Goal: Check status: Check status

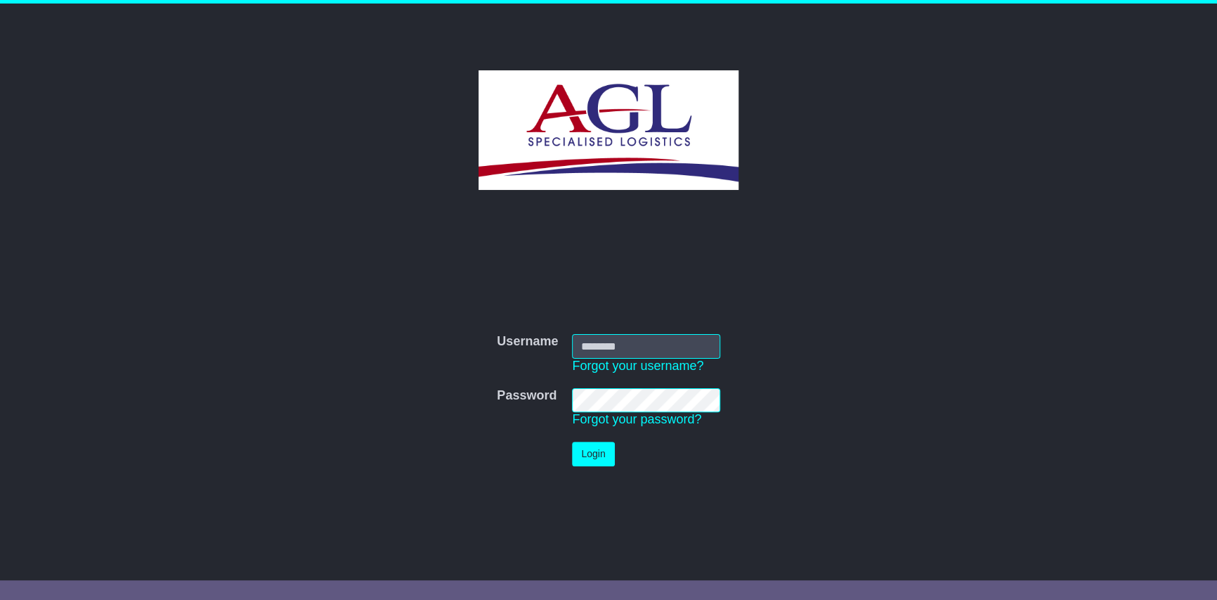
type input "***"
click at [582, 454] on button "Login" at bounding box center [593, 453] width 42 height 25
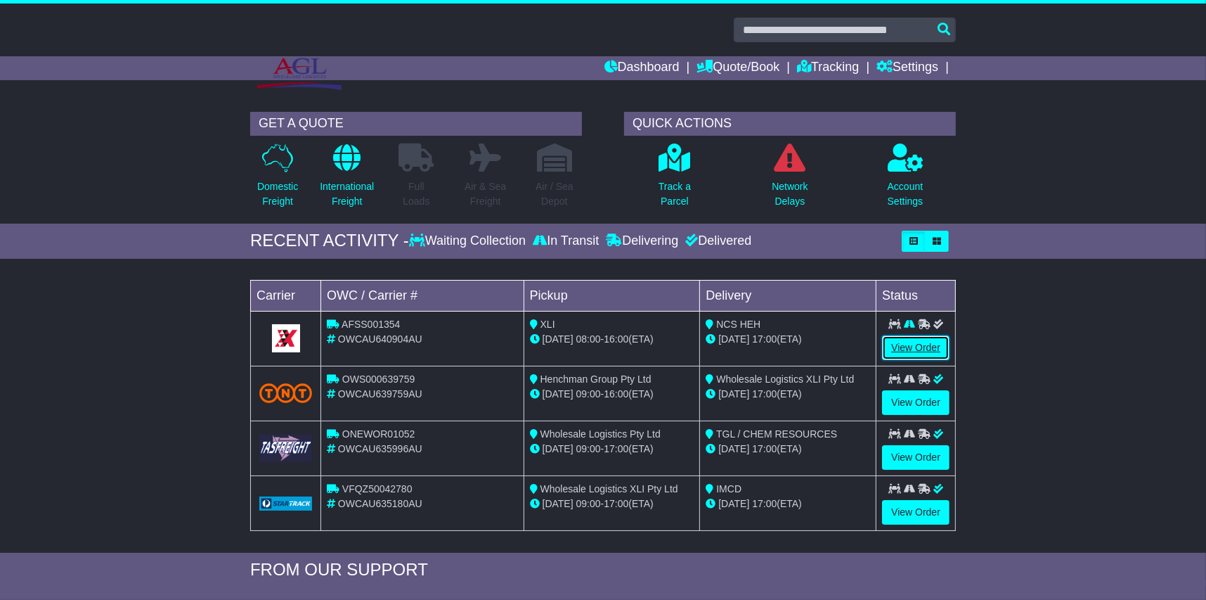
click at [922, 344] on link "View Order" at bounding box center [915, 347] width 67 height 25
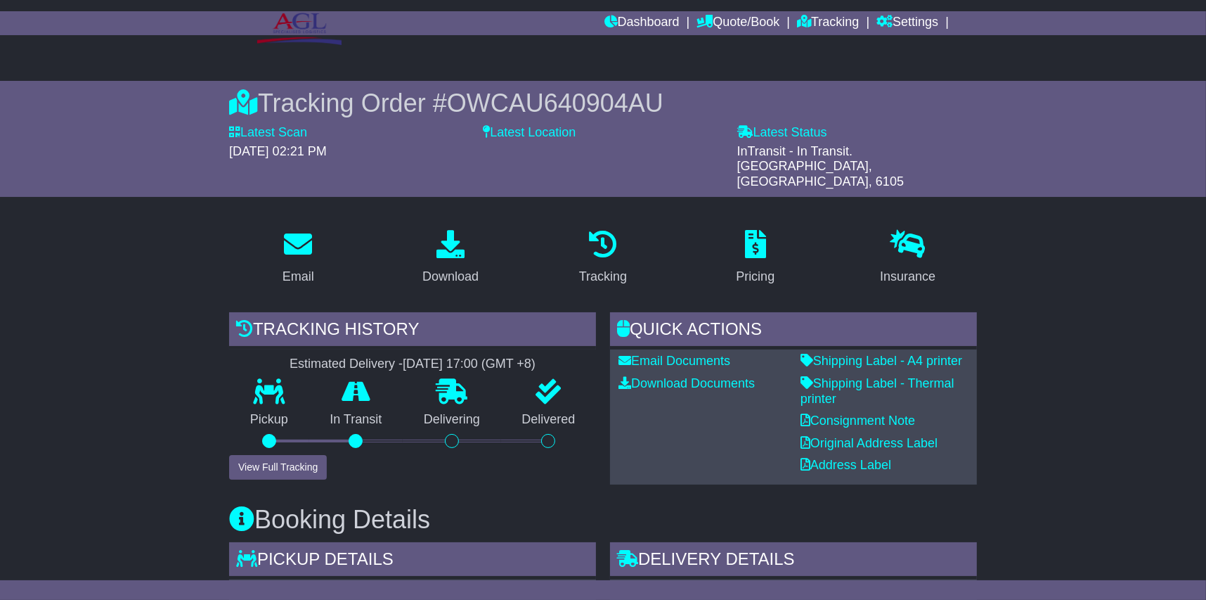
scroll to position [70, 0]
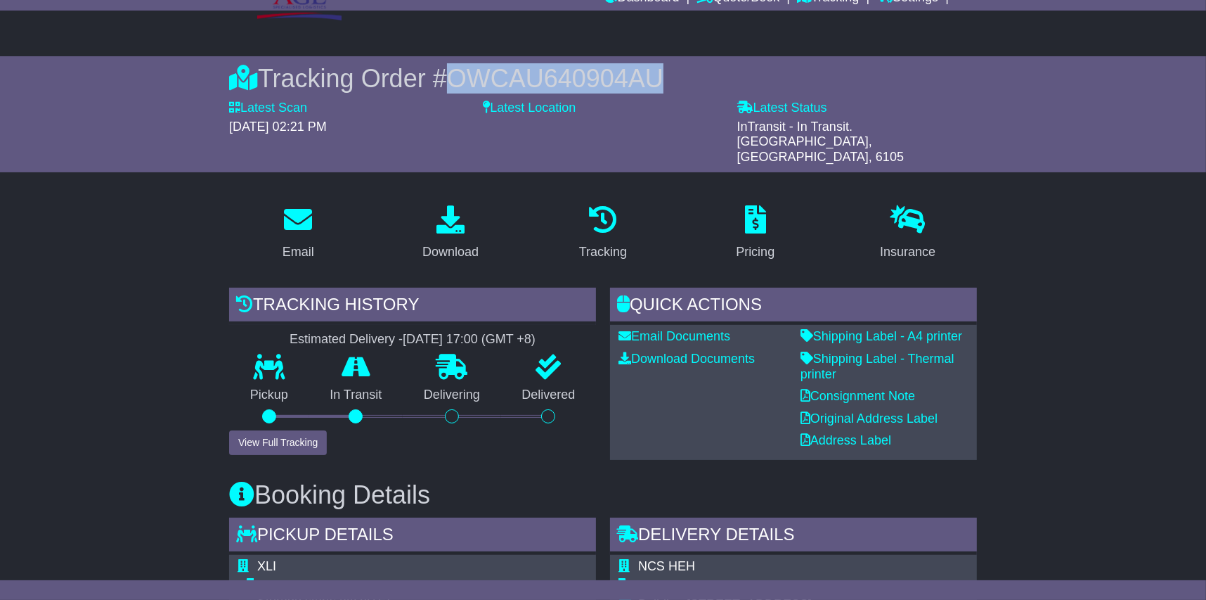
drag, startPoint x: 654, startPoint y: 69, endPoint x: 457, endPoint y: 75, distance: 197.6
click at [457, 75] on span "OWCAU640904AU" at bounding box center [555, 78] width 217 height 29
copy span "OWCAU640904AU"
click at [550, 77] on span "OWCAU640904AU" at bounding box center [555, 78] width 217 height 29
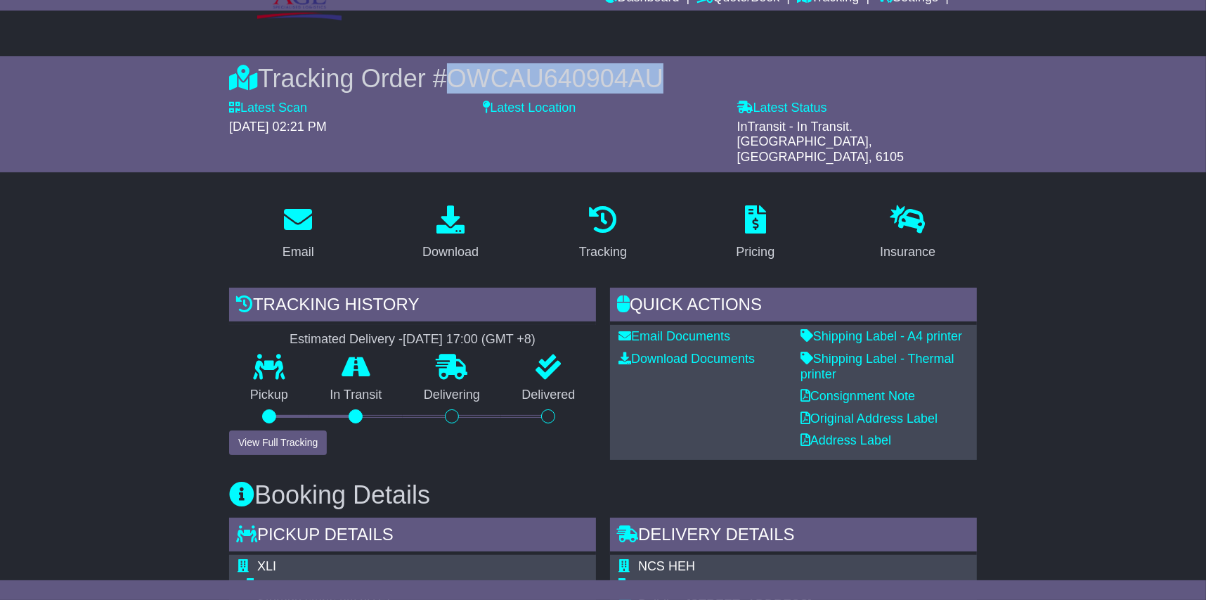
drag, startPoint x: 550, startPoint y: 77, endPoint x: 539, endPoint y: 77, distance: 11.2
click at [539, 77] on span "OWCAU640904AU" at bounding box center [555, 78] width 217 height 29
drag, startPoint x: 454, startPoint y: 78, endPoint x: 658, endPoint y: 79, distance: 203.9
click at [658, 79] on div "Tracking Order # OWCAU640904AU" at bounding box center [603, 78] width 748 height 30
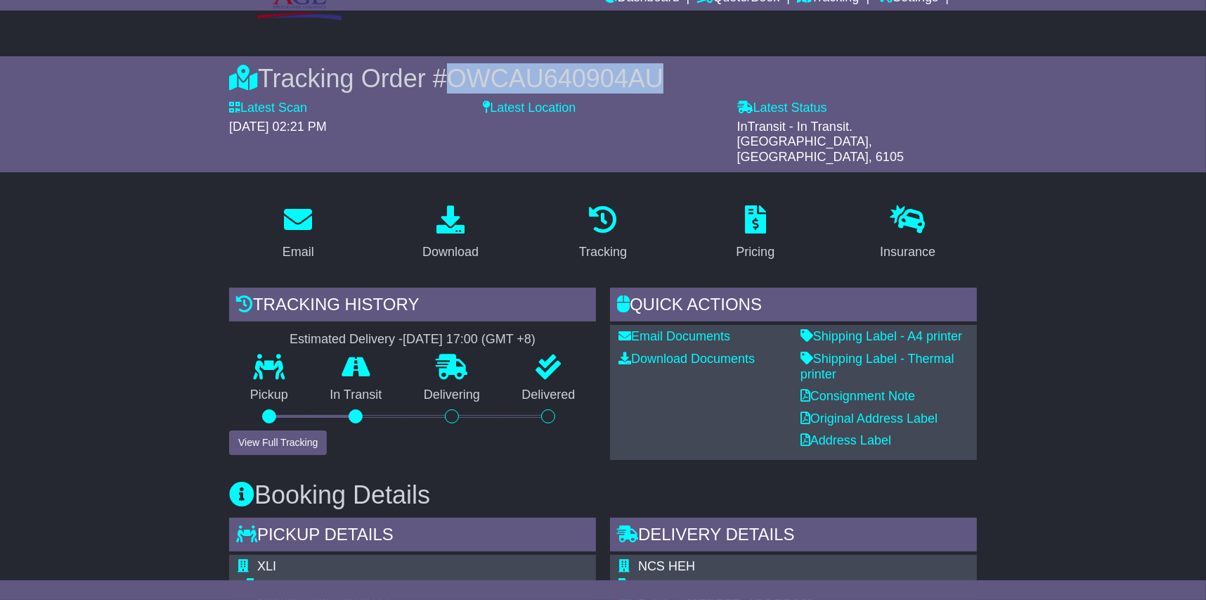
click at [652, 79] on span "OWCAU640904AU" at bounding box center [555, 78] width 217 height 29
click at [657, 79] on span "OWCAU640904AU" at bounding box center [555, 78] width 217 height 29
drag, startPoint x: 657, startPoint y: 79, endPoint x: 453, endPoint y: 73, distance: 203.9
click at [453, 73] on span "OWCAU640904AU" at bounding box center [555, 78] width 217 height 29
click at [450, 76] on div "Tracking Order # OWCAU640904AU" at bounding box center [603, 78] width 748 height 30
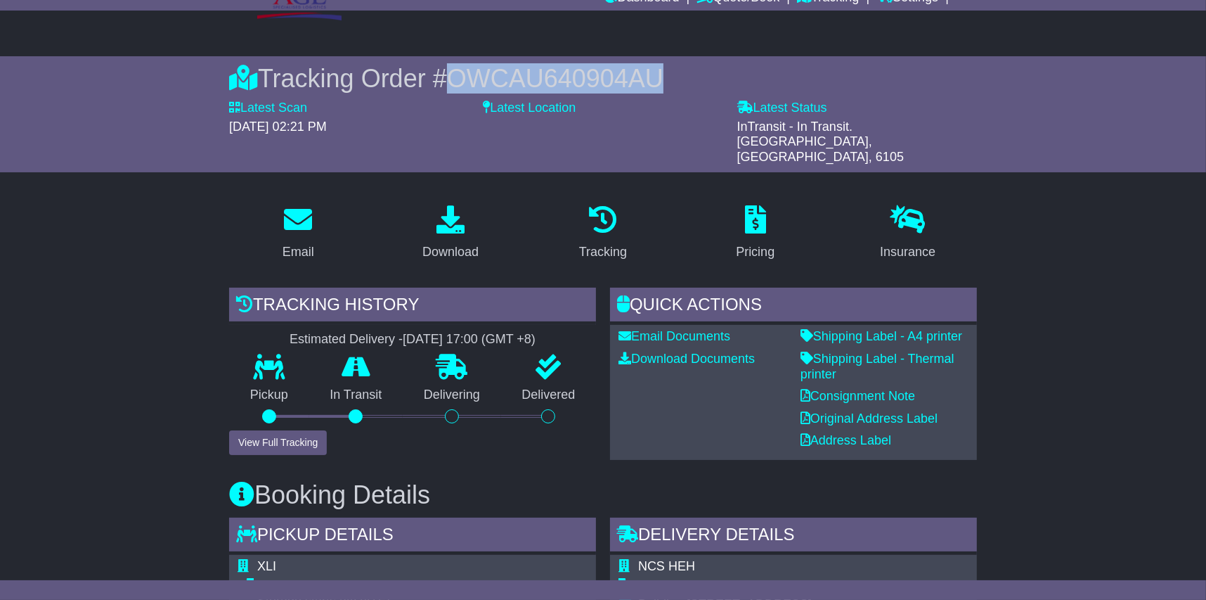
click at [450, 76] on span "OWCAU640904AU" at bounding box center [555, 78] width 217 height 29
drag, startPoint x: 451, startPoint y: 78, endPoint x: 661, endPoint y: 77, distance: 210.2
click at [661, 77] on div "Tracking Order # OWCAU640904AU" at bounding box center [603, 78] width 748 height 30
drag, startPoint x: 661, startPoint y: 77, endPoint x: 652, endPoint y: 76, distance: 8.6
click at [652, 76] on span "OWCAU640904AU" at bounding box center [555, 78] width 217 height 29
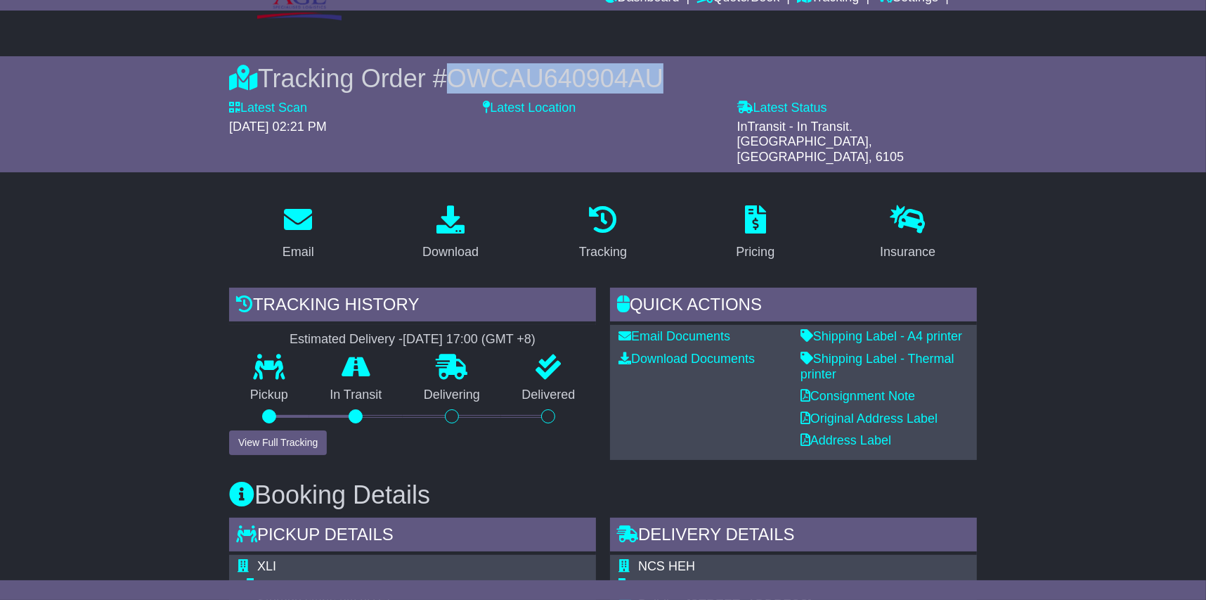
click at [652, 76] on span "OWCAU640904AU" at bounding box center [555, 78] width 217 height 29
click at [654, 77] on span "OWCAU640904AU" at bounding box center [555, 78] width 217 height 29
click at [594, 73] on span "OWCAU640904AU" at bounding box center [555, 78] width 217 height 29
drag, startPoint x: 453, startPoint y: 82, endPoint x: 652, endPoint y: 82, distance: 198.2
click at [652, 82] on span "OWCAU640904AU" at bounding box center [555, 78] width 217 height 29
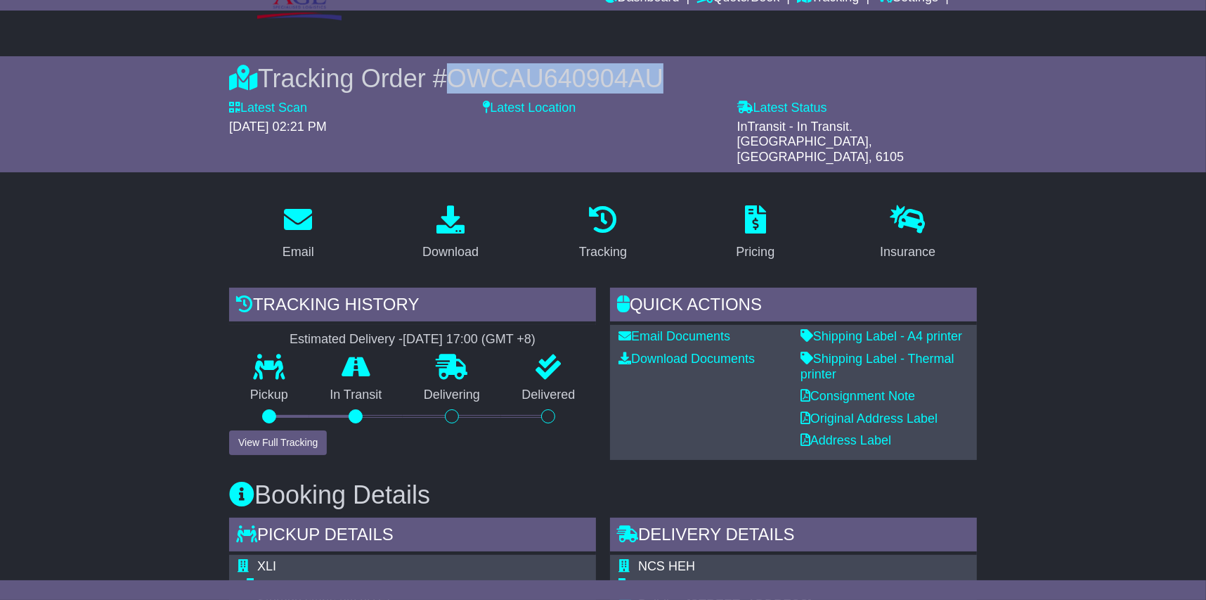
drag, startPoint x: 652, startPoint y: 82, endPoint x: 583, endPoint y: 78, distance: 69.0
click at [583, 78] on span "OWCAU640904AU" at bounding box center [555, 78] width 217 height 29
drag, startPoint x: 520, startPoint y: 78, endPoint x: 507, endPoint y: 78, distance: 13.4
click at [520, 77] on span "OWCAU640904AU" at bounding box center [555, 78] width 217 height 29
click at [483, 77] on span "OWCAU640904AU" at bounding box center [555, 78] width 217 height 29
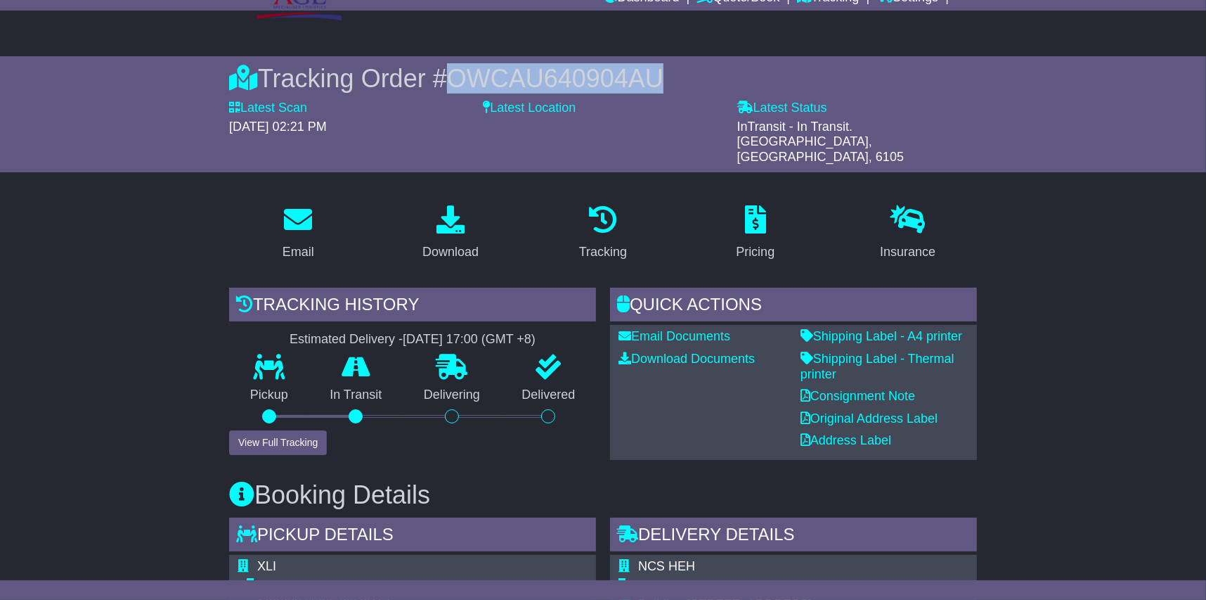
drag, startPoint x: 450, startPoint y: 75, endPoint x: 650, endPoint y: 73, distance: 199.6
click at [650, 73] on div "Tracking Order # OWCAU640904AU" at bounding box center [603, 78] width 748 height 30
drag, startPoint x: 650, startPoint y: 73, endPoint x: 588, endPoint y: 78, distance: 62.1
click at [588, 78] on span "OWCAU640904AU" at bounding box center [555, 78] width 217 height 29
click at [571, 79] on span "OWCAU640904AU" at bounding box center [555, 78] width 217 height 29
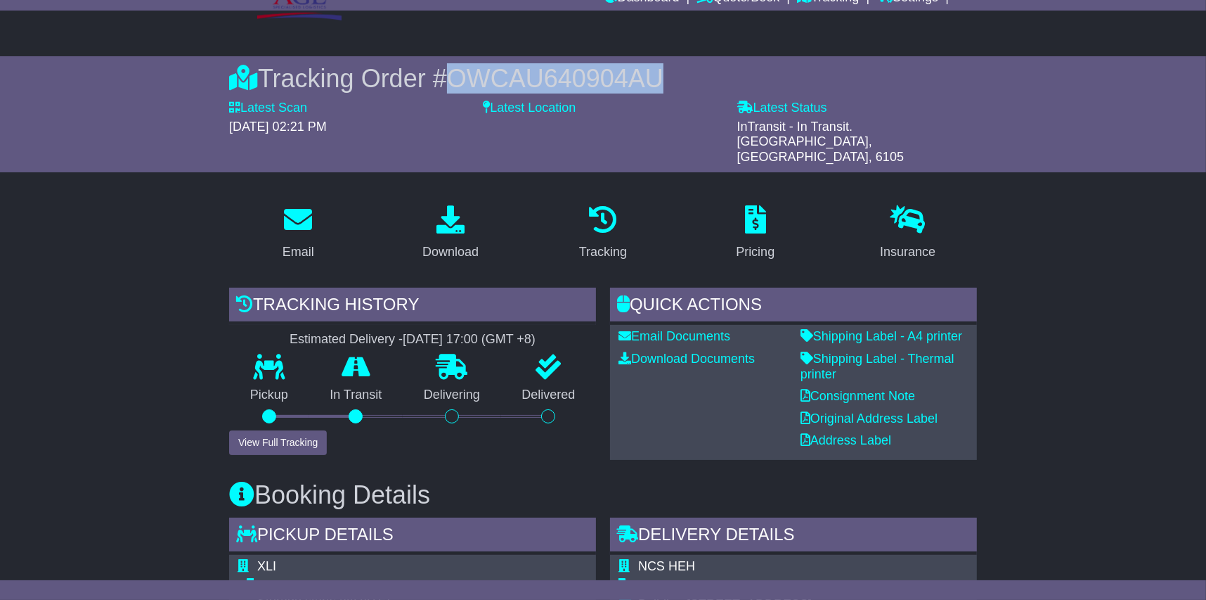
drag, startPoint x: 452, startPoint y: 79, endPoint x: 658, endPoint y: 72, distance: 206.1
click at [658, 72] on div "Tracking Order # OWCAU640904AU" at bounding box center [603, 78] width 748 height 30
drag, startPoint x: 658, startPoint y: 72, endPoint x: 588, endPoint y: 76, distance: 69.7
click at [589, 76] on span "OWCAU640904AU" at bounding box center [555, 78] width 217 height 29
click at [522, 75] on span "OWCAU640904AU" at bounding box center [555, 78] width 217 height 29
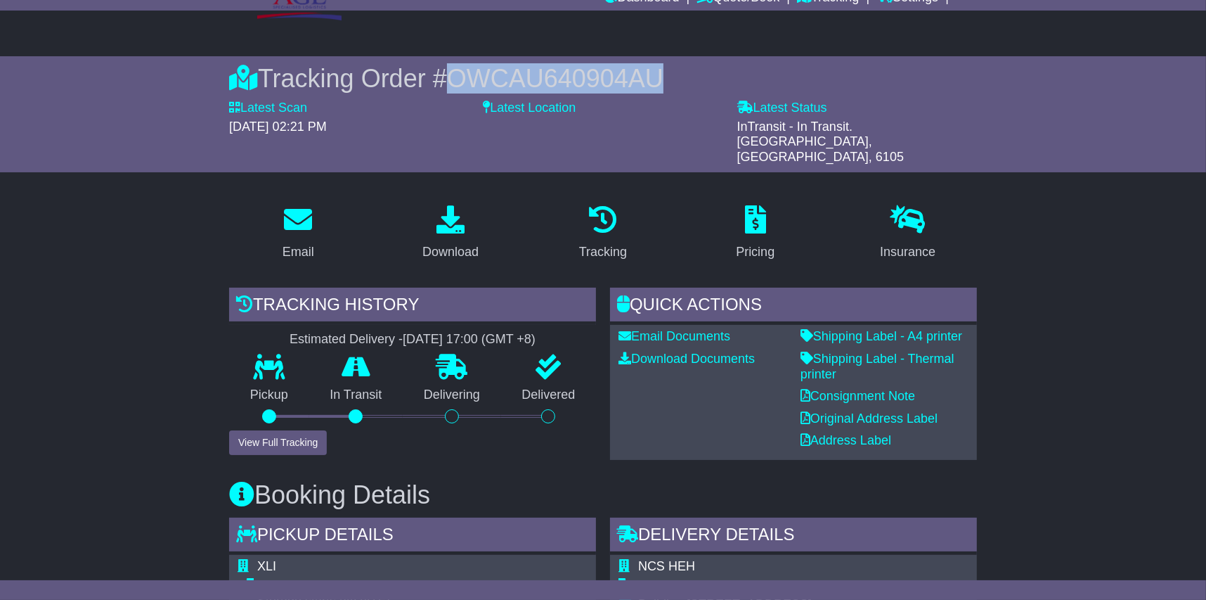
drag, startPoint x: 449, startPoint y: 77, endPoint x: 652, endPoint y: 75, distance: 203.2
click at [652, 75] on div "Tracking Order # OWCAU640904AU" at bounding box center [603, 78] width 748 height 30
drag, startPoint x: 652, startPoint y: 75, endPoint x: 540, endPoint y: 81, distance: 112.6
click at [538, 82] on span "OWCAU640904AU" at bounding box center [555, 78] width 217 height 29
click at [539, 77] on span "OWCAU640904AU" at bounding box center [555, 78] width 217 height 29
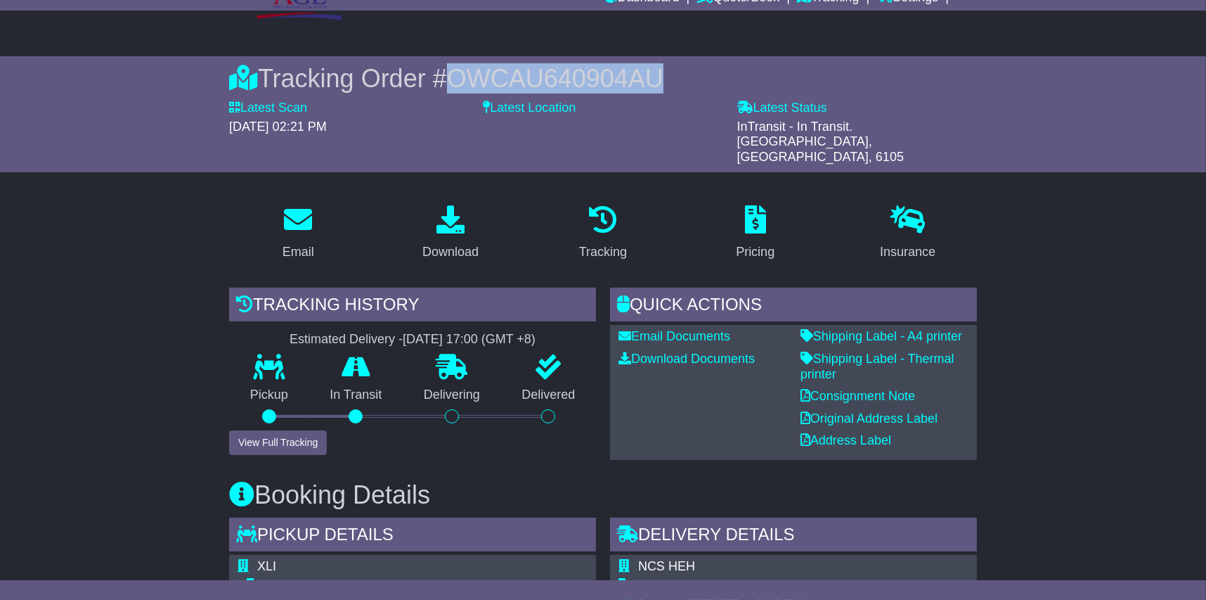
drag, startPoint x: 451, startPoint y: 77, endPoint x: 652, endPoint y: 72, distance: 201.8
click at [652, 72] on span "OWCAU640904AU" at bounding box center [555, 78] width 217 height 29
drag, startPoint x: 652, startPoint y: 72, endPoint x: 564, endPoint y: 70, distance: 88.6
click at [564, 70] on span "OWCAU640904AU" at bounding box center [555, 78] width 217 height 29
click at [543, 80] on span "OWCAU640904AU" at bounding box center [555, 78] width 217 height 29
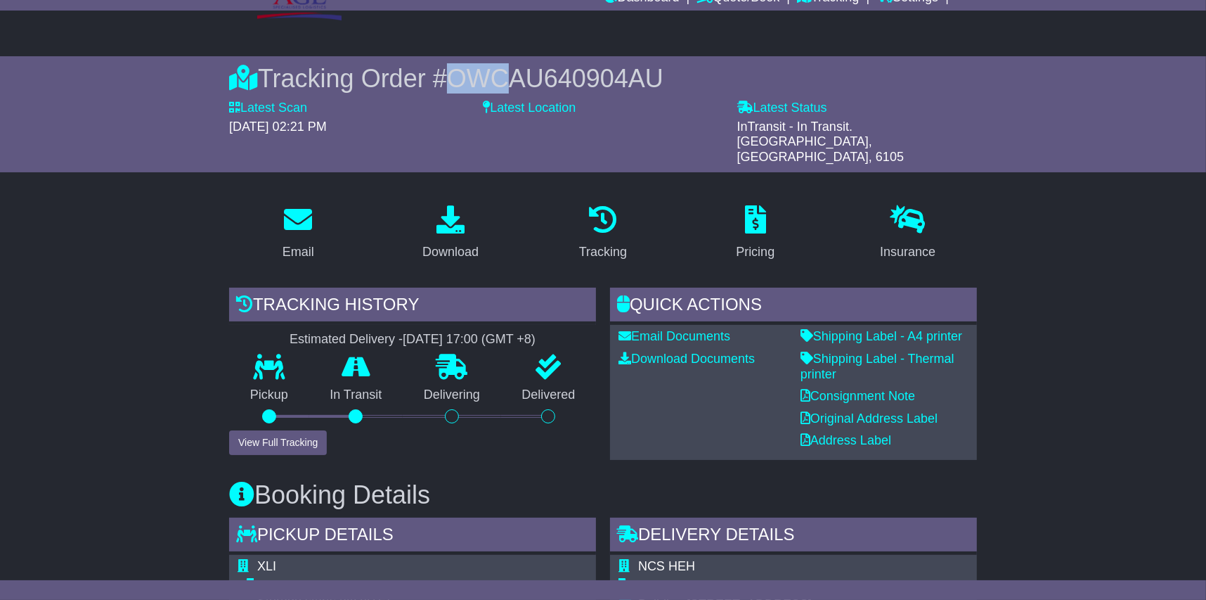
drag, startPoint x: 456, startPoint y: 79, endPoint x: 503, endPoint y: 77, distance: 46.4
click at [503, 77] on span "OWCAU640904AU" at bounding box center [555, 78] width 217 height 29
click at [500, 75] on span "OWCAU640904AU" at bounding box center [555, 78] width 217 height 29
click at [569, 72] on span "OWCAU640904AU" at bounding box center [555, 78] width 217 height 29
drag, startPoint x: 569, startPoint y: 76, endPoint x: 665, endPoint y: 78, distance: 96.3
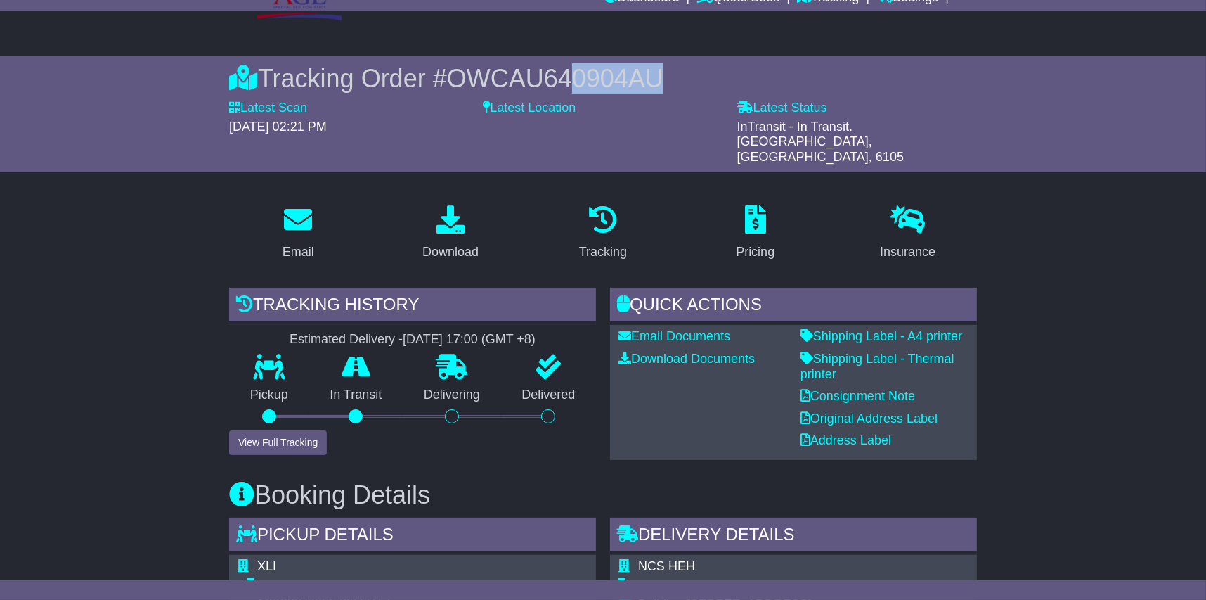
click at [665, 78] on div "Tracking Order # OWCAU640904AU" at bounding box center [603, 78] width 748 height 30
drag, startPoint x: 665, startPoint y: 78, endPoint x: 591, endPoint y: 78, distance: 73.8
click at [591, 78] on span "OWCAU640904AU" at bounding box center [555, 78] width 217 height 29
click at [554, 72] on span "OWCAU640904AU" at bounding box center [555, 78] width 217 height 29
drag, startPoint x: 439, startPoint y: 77, endPoint x: 654, endPoint y: 75, distance: 215.8
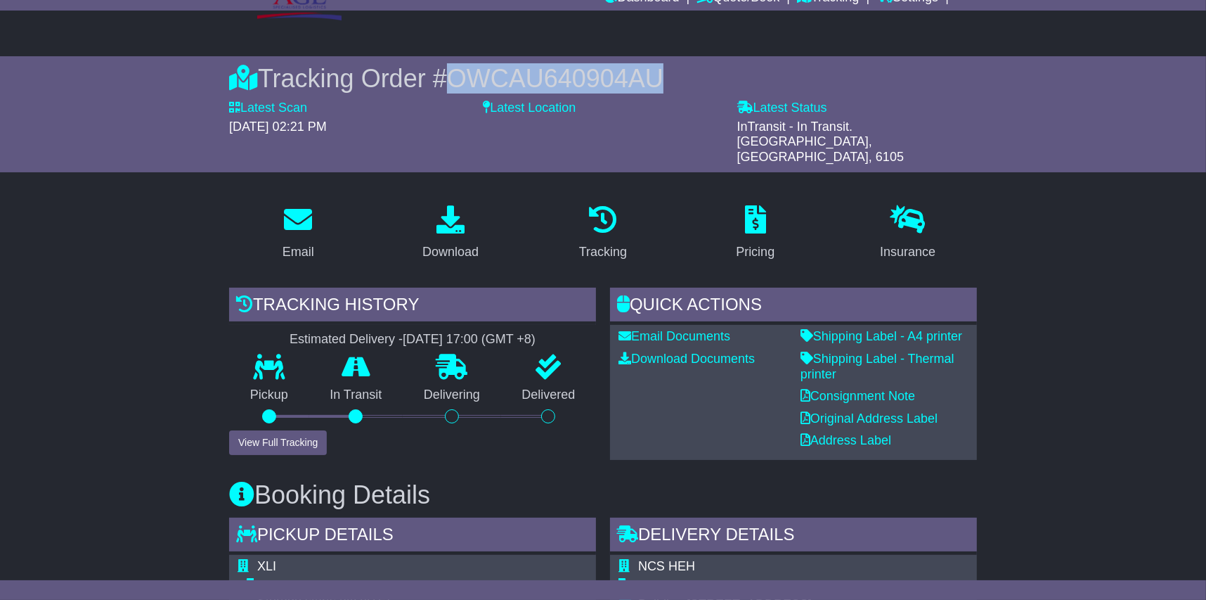
click at [654, 75] on div "Tracking Order # OWCAU640904AU" at bounding box center [603, 78] width 748 height 30
drag, startPoint x: 654, startPoint y: 75, endPoint x: 593, endPoint y: 75, distance: 61.2
click at [595, 75] on span "OWCAU640904AU" at bounding box center [555, 78] width 217 height 29
click at [593, 75] on span "OWCAU640904AU" at bounding box center [555, 78] width 217 height 29
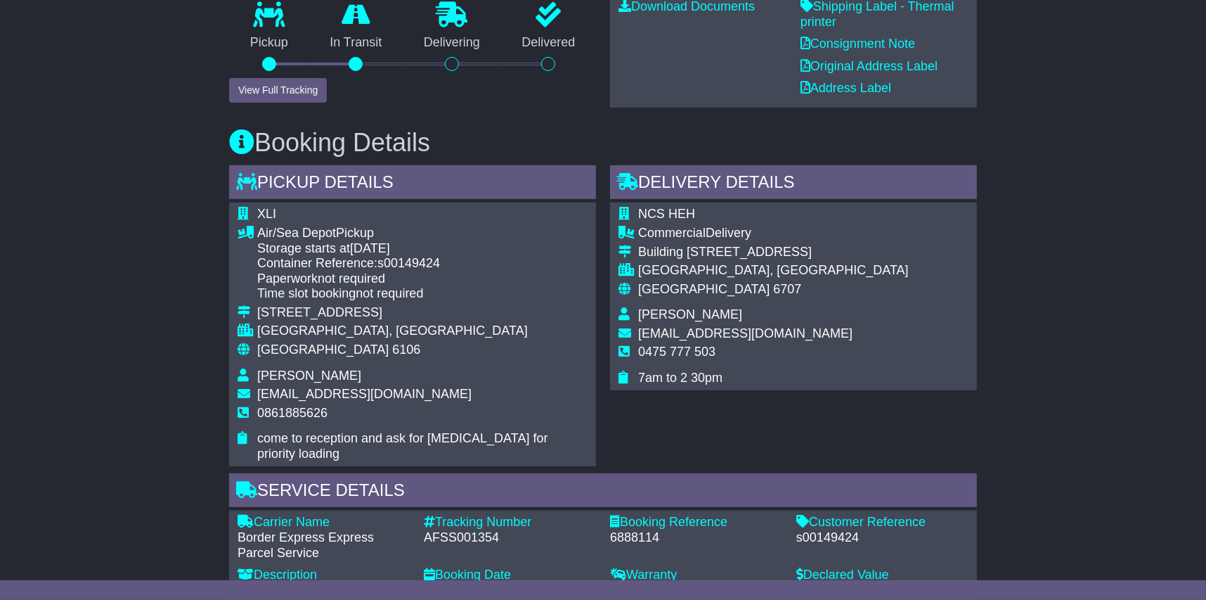
scroll to position [210, 0]
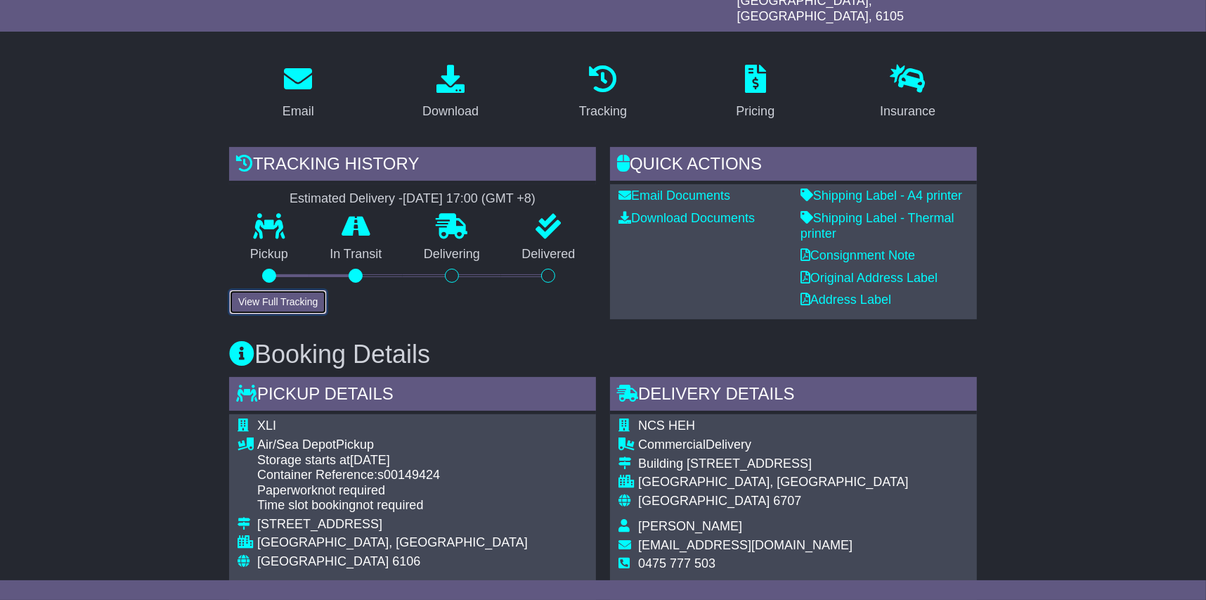
click at [304, 290] on button "View Full Tracking" at bounding box center [278, 302] width 98 height 25
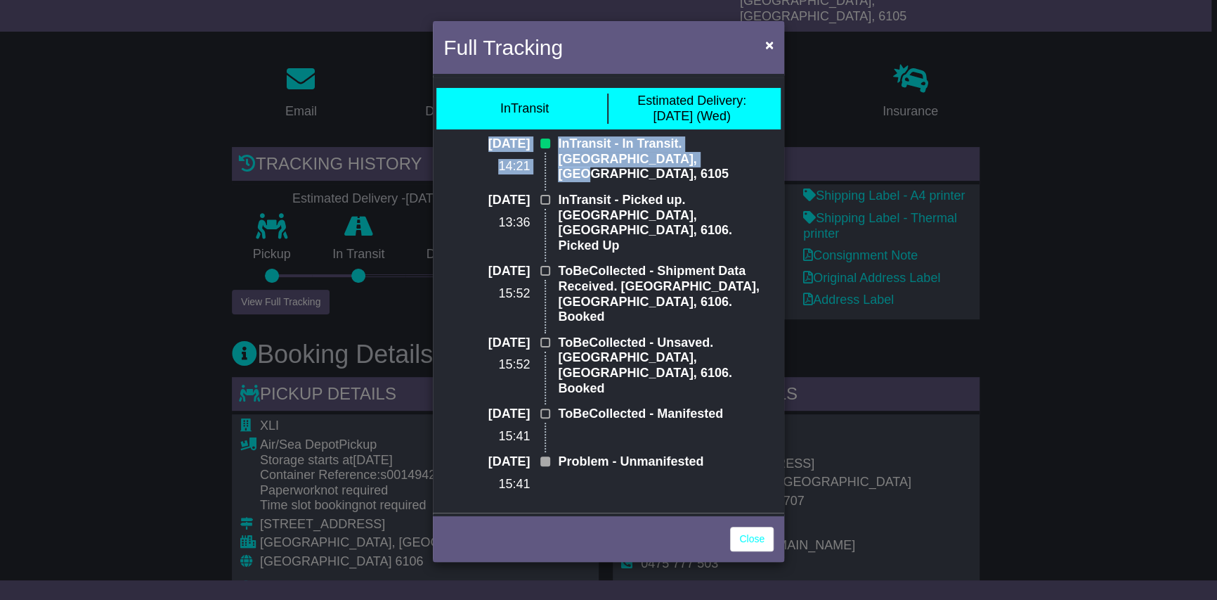
drag, startPoint x: 545, startPoint y: 143, endPoint x: 621, endPoint y: 157, distance: 77.9
click at [621, 157] on div "03 Sep 2025 14:21 InTransit - In Transit. Perth Airport, WA, 6105" at bounding box center [609, 164] width 344 height 56
drag, startPoint x: 621, startPoint y: 157, endPoint x: 590, endPoint y: 156, distance: 31.0
click at [590, 156] on p "InTransit - In Transit. Perth Airport, WA, 6105" at bounding box center [666, 159] width 216 height 46
click at [595, 157] on p "InTransit - In Transit. Perth Airport, WA, 6105" at bounding box center [666, 159] width 216 height 46
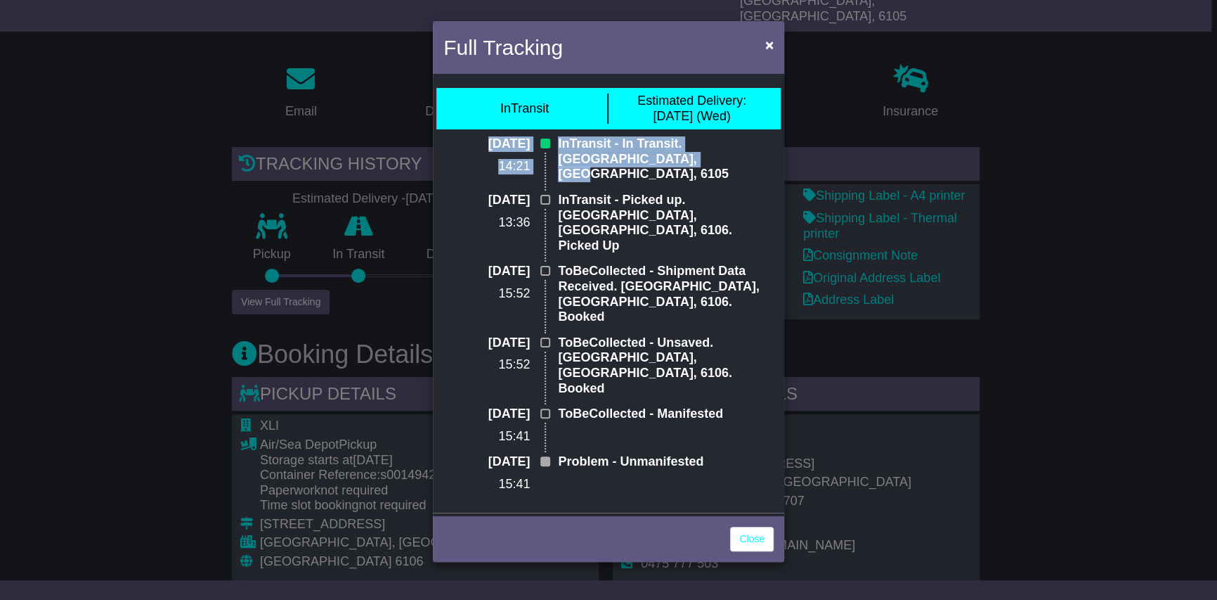
drag, startPoint x: 621, startPoint y: 161, endPoint x: 455, endPoint y: 130, distance: 168.1
click at [455, 130] on div "InTransit Estimated Delivery: 10 Sep (Wed) 03 Sep 2025 14:21 InTransit - In Tra…" at bounding box center [608, 294] width 351 height 435
drag, startPoint x: 455, startPoint y: 130, endPoint x: 470, endPoint y: 137, distance: 16.3
click at [470, 137] on p "03 Sep 2025" at bounding box center [487, 143] width 86 height 15
click at [458, 146] on p "03 Sep 2025" at bounding box center [487, 143] width 86 height 15
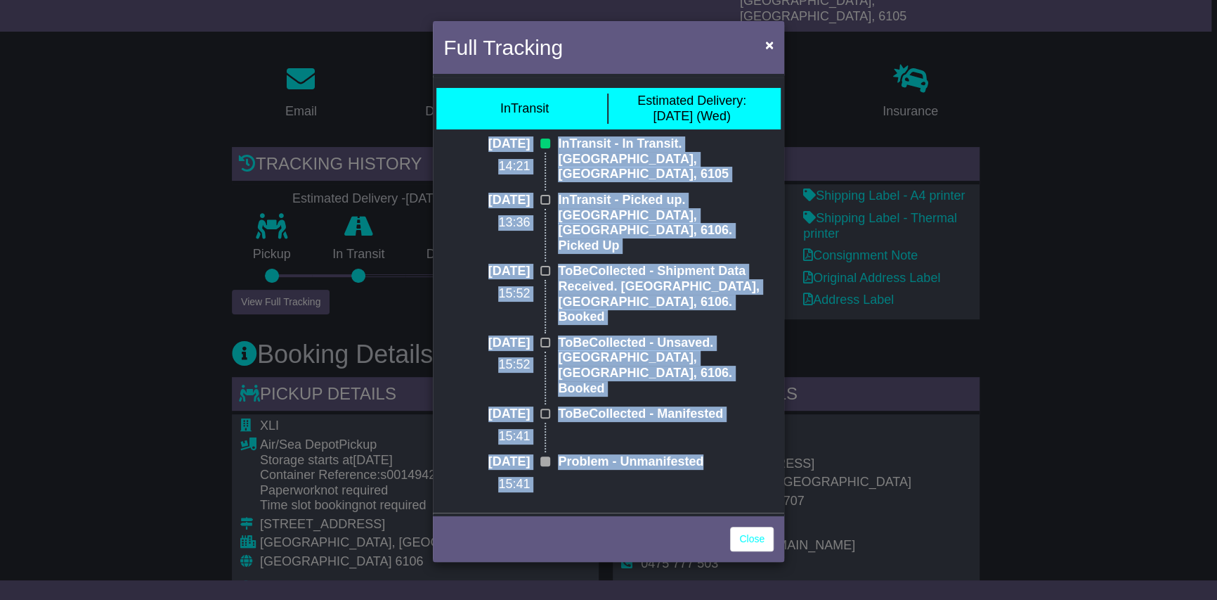
drag, startPoint x: 461, startPoint y: 142, endPoint x: 712, endPoint y: 393, distance: 354.9
click at [712, 393] on div "03 Sep 2025 14:21 InTransit - In Transit. Perth Airport, WA, 6105 03 Sep 2025 1…" at bounding box center [609, 319] width 344 height 366
drag, startPoint x: 712, startPoint y: 393, endPoint x: 660, endPoint y: 382, distance: 53.2
click at [659, 454] on p "Problem - Unmanifested" at bounding box center [666, 461] width 216 height 15
click at [679, 454] on p "Problem - Unmanifested" at bounding box center [666, 461] width 216 height 15
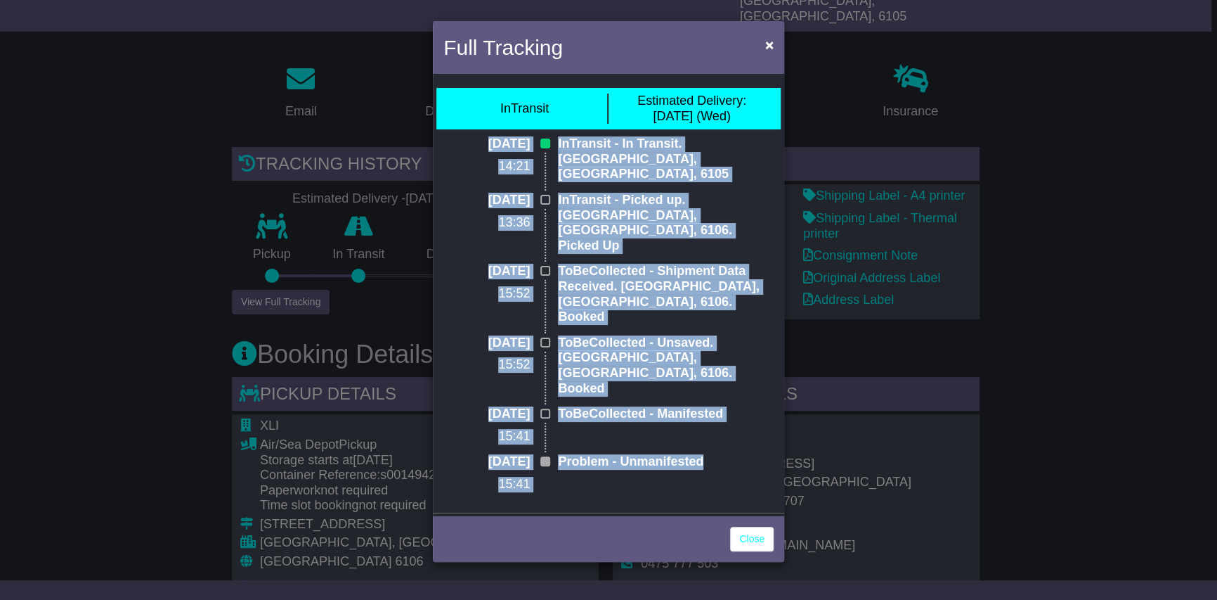
drag, startPoint x: 706, startPoint y: 392, endPoint x: 453, endPoint y: 141, distance: 356.4
click at [453, 141] on div "03 Sep 2025 14:21 InTransit - In Transit. Perth Airport, WA, 6105 03 Sep 2025 1…" at bounding box center [609, 319] width 344 height 366
drag, startPoint x: 453, startPoint y: 141, endPoint x: 503, endPoint y: 164, distance: 55.0
click at [503, 164] on p "14:21" at bounding box center [487, 166] width 86 height 15
click at [510, 159] on p "14:21" at bounding box center [487, 166] width 86 height 15
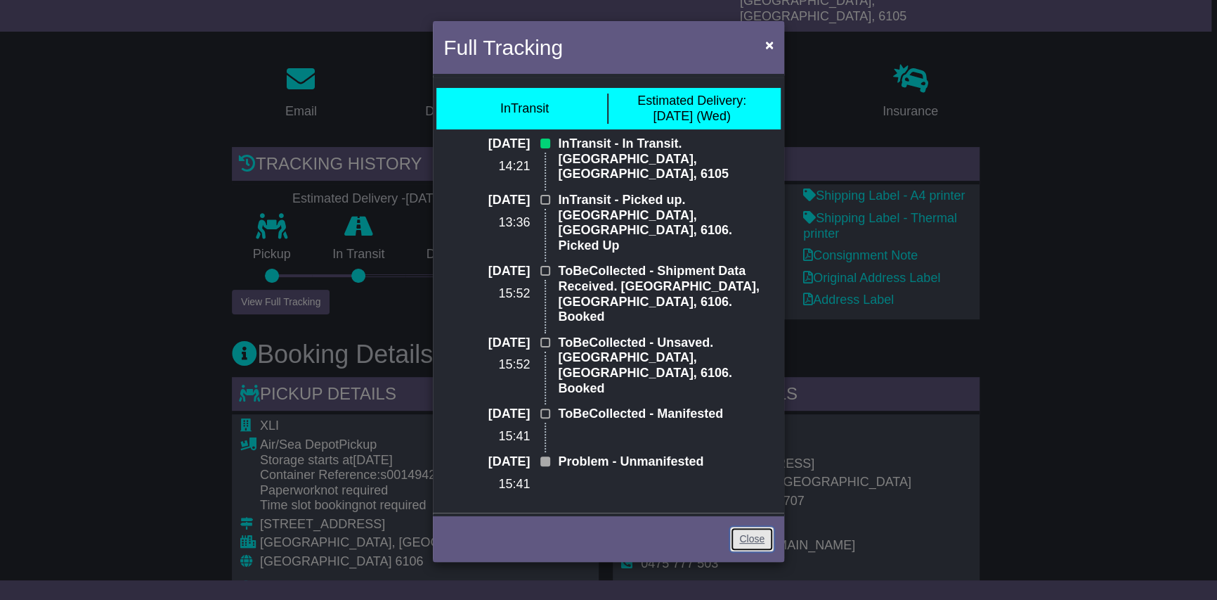
click at [755, 526] on link "Close" at bounding box center [752, 538] width 44 height 25
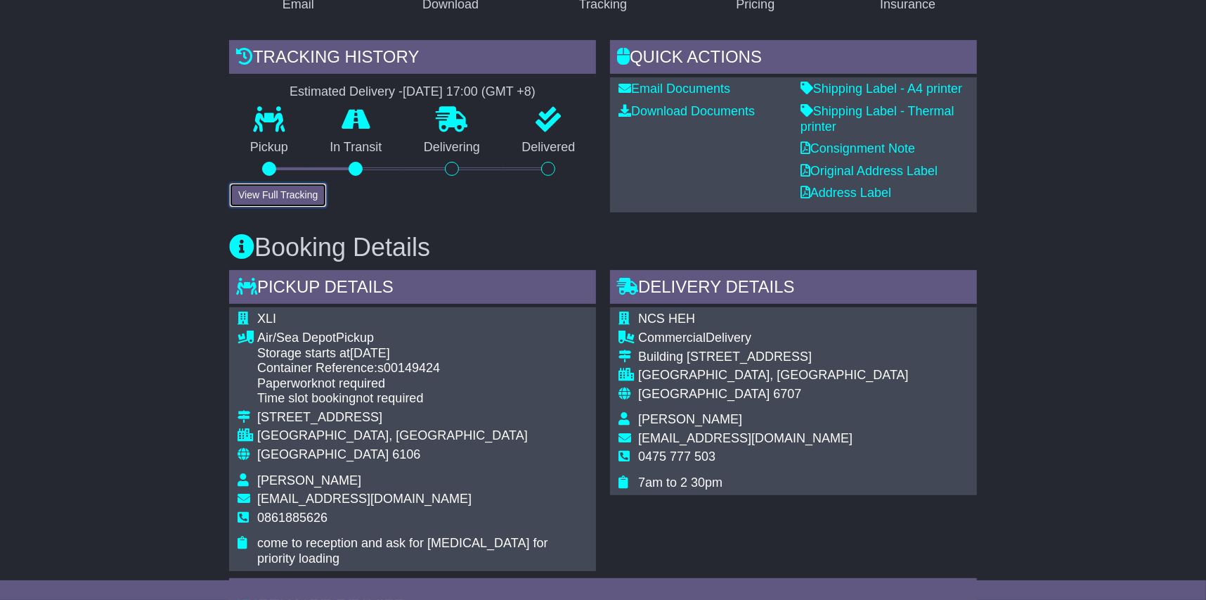
scroll to position [351, 0]
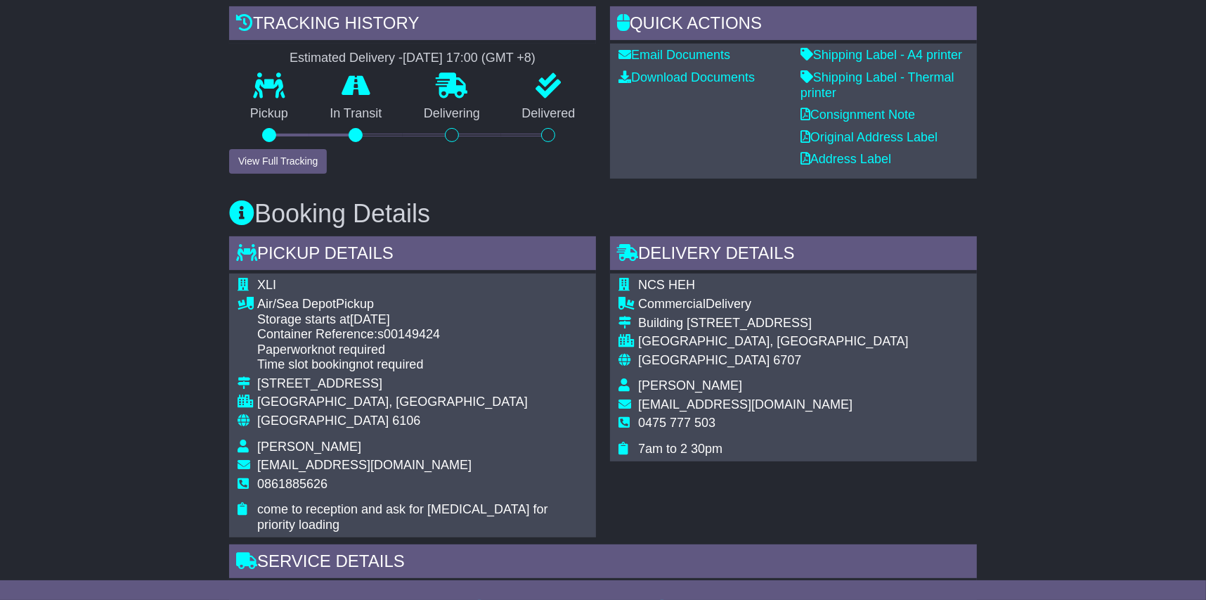
drag, startPoint x: 560, startPoint y: 494, endPoint x: 243, endPoint y: 261, distance: 393.8
click at [243, 273] on div "XLI Air/Sea Depot Pickup Storage starts at 04 Sep 2025 Container Reference: s00…" at bounding box center [412, 404] width 367 height 263
drag, startPoint x: 243, startPoint y: 261, endPoint x: 306, endPoint y: 304, distance: 76.6
click at [306, 312] on div "Storage starts at 04 Sep 2025" at bounding box center [422, 319] width 330 height 15
click at [295, 312] on div "Storage starts at 04 Sep 2025" at bounding box center [422, 319] width 330 height 15
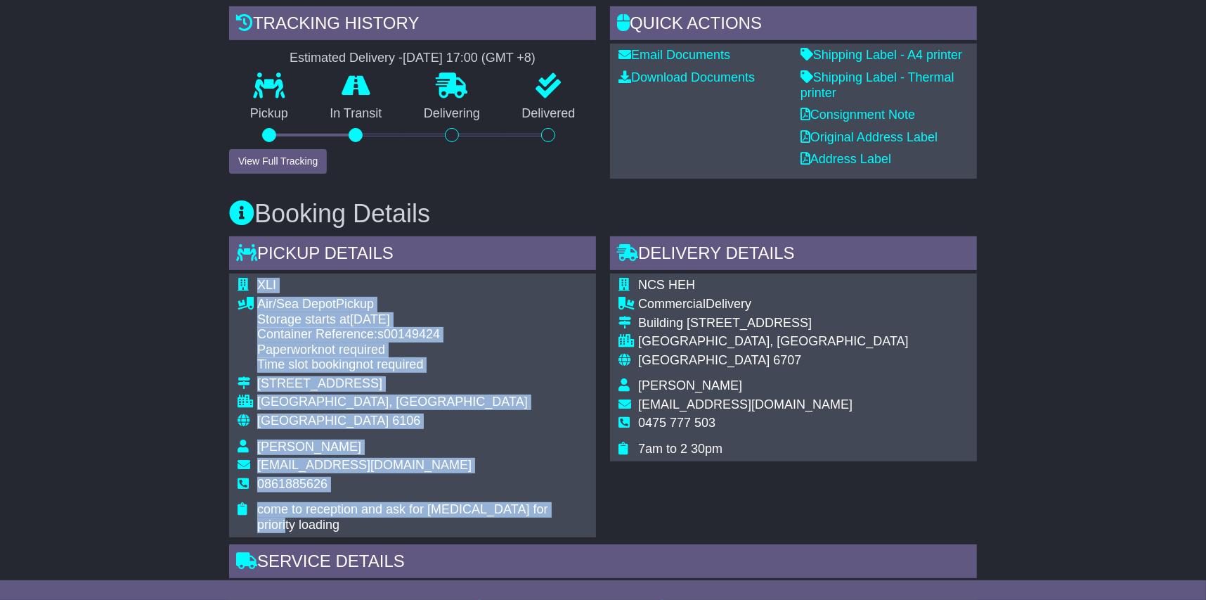
drag, startPoint x: 257, startPoint y: 265, endPoint x: 553, endPoint y: 491, distance: 372.0
click at [553, 491] on tbody "XLI Air/Sea Depot Pickup Storage starts at 04 Sep 2025 Container Reference: s00…" at bounding box center [413, 405] width 350 height 254
drag, startPoint x: 553, startPoint y: 491, endPoint x: 545, endPoint y: 489, distance: 7.6
click at [545, 502] on span "come to reception and ask for tobi for priority loading" at bounding box center [402, 517] width 291 height 30
click at [548, 502] on span "come to reception and ask for tobi for priority loading" at bounding box center [402, 517] width 291 height 30
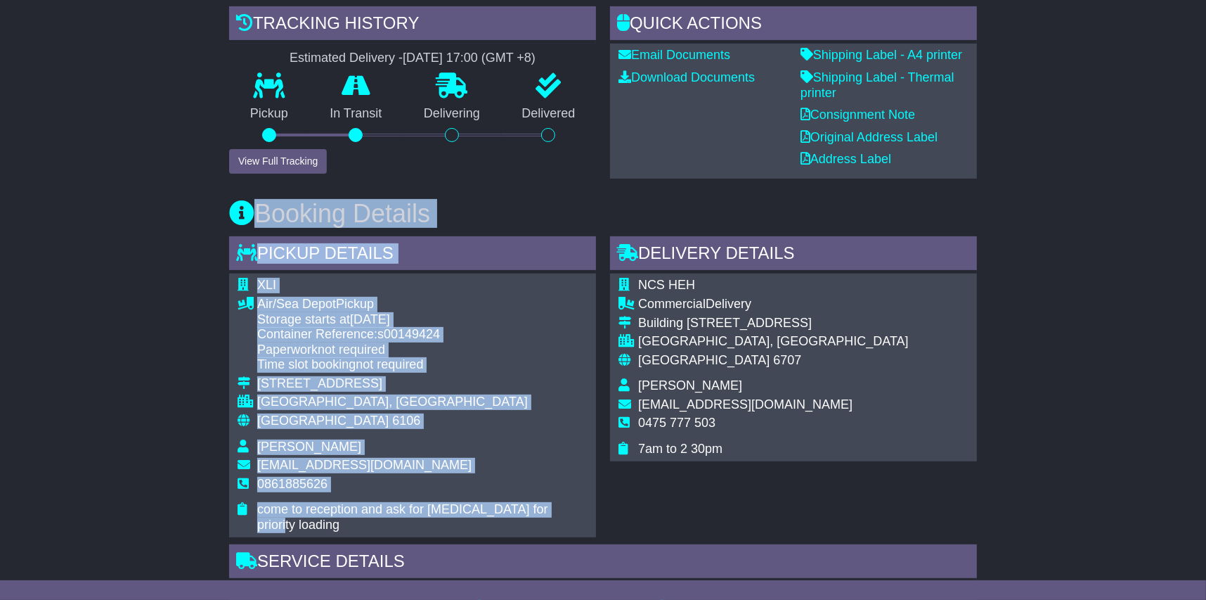
drag, startPoint x: 553, startPoint y: 493, endPoint x: 219, endPoint y: 188, distance: 452.2
click at [219, 188] on div "Email Download Tracking Pricing Insurance" at bounding box center [603, 567] width 1206 height 1310
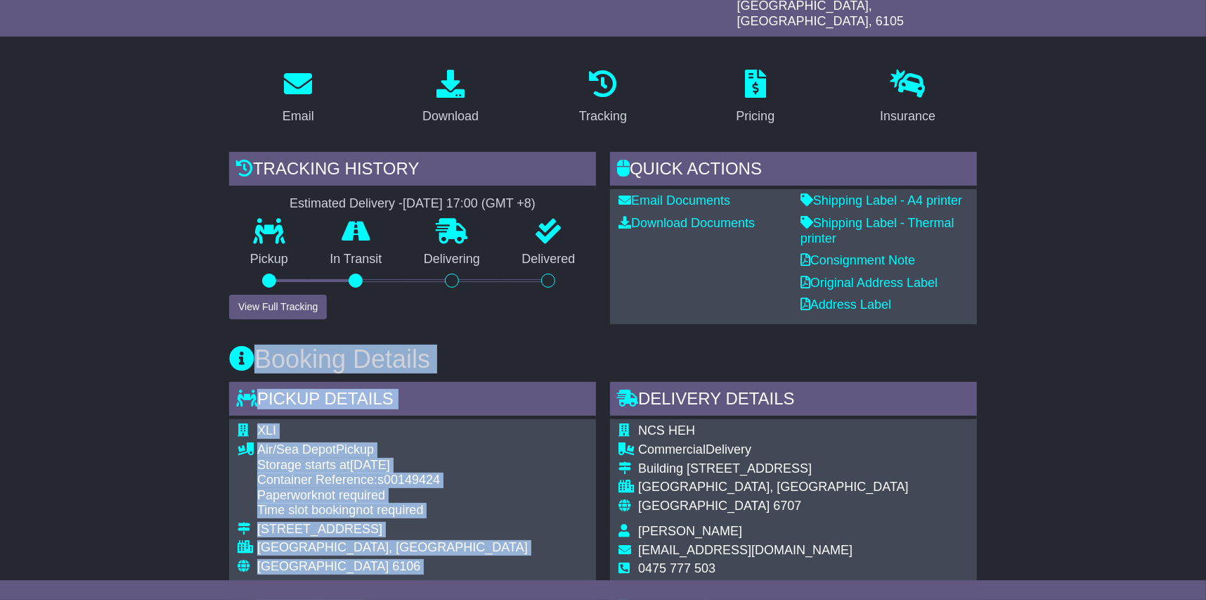
scroll to position [0, 0]
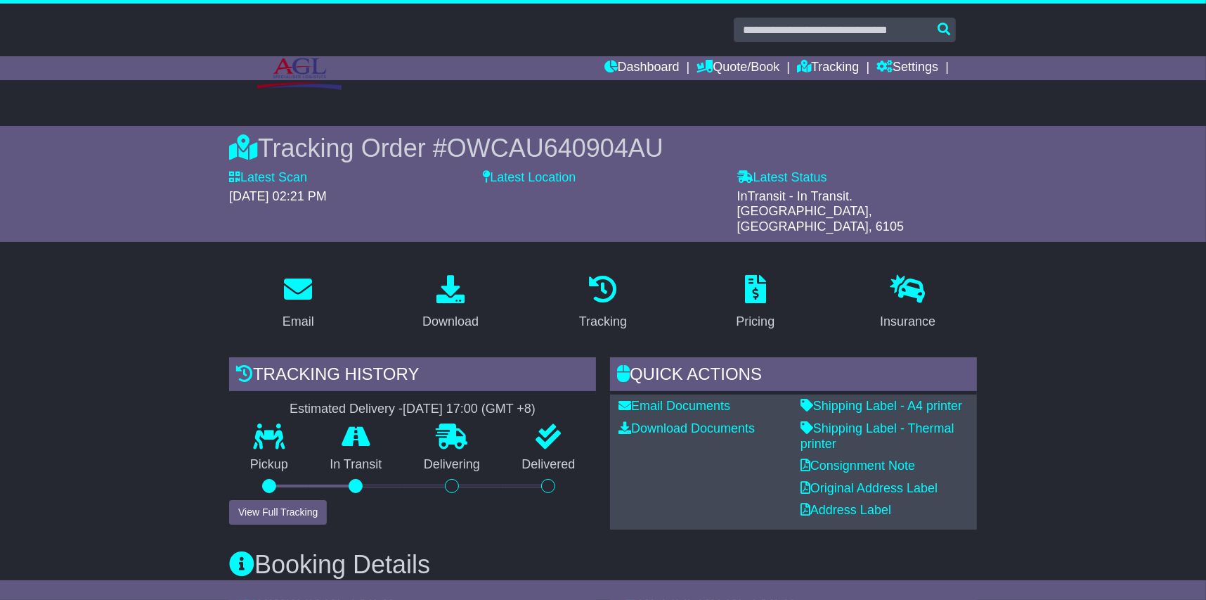
click at [241, 312] on div "Email" at bounding box center [298, 303] width 153 height 66
drag, startPoint x: 258, startPoint y: 356, endPoint x: 409, endPoint y: 359, distance: 151.2
click at [409, 359] on div "Tracking history" at bounding box center [412, 376] width 367 height 38
click at [683, 362] on div "Quick Actions" at bounding box center [793, 376] width 367 height 38
drag, startPoint x: 758, startPoint y: 360, endPoint x: 624, endPoint y: 356, distance: 133.6
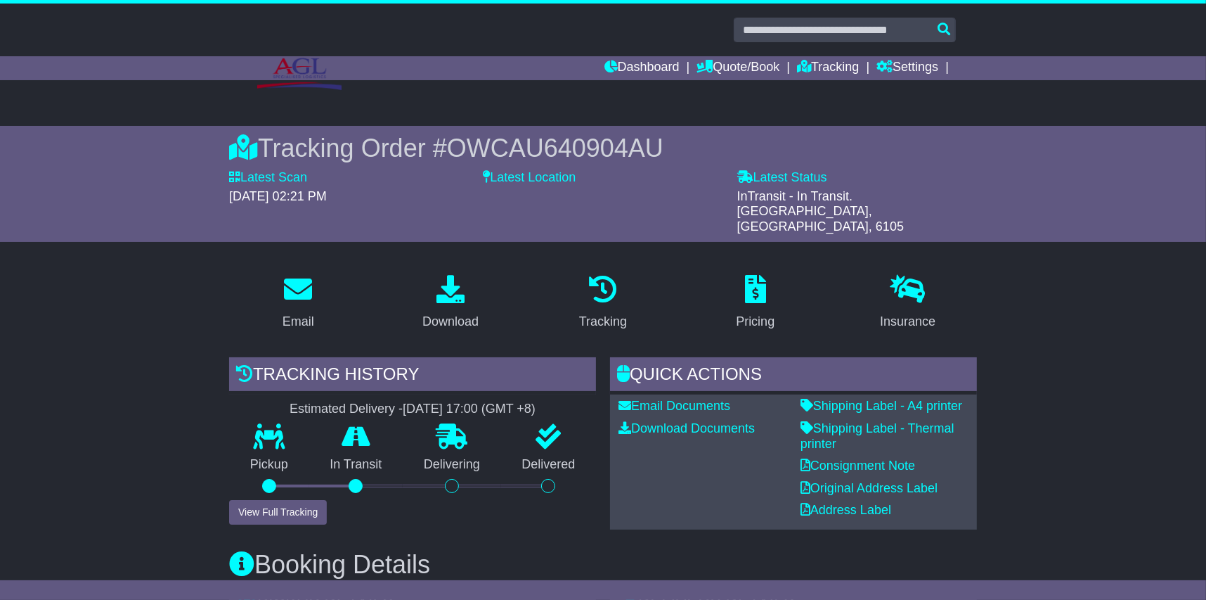
click at [624, 357] on div "Quick Actions" at bounding box center [793, 376] width 367 height 38
drag, startPoint x: 624, startPoint y: 356, endPoint x: 437, endPoint y: 347, distance: 187.2
click at [439, 357] on div "Tracking history" at bounding box center [412, 376] width 367 height 38
drag, startPoint x: 411, startPoint y: 359, endPoint x: 263, endPoint y: 352, distance: 147.8
click at [263, 357] on div "Tracking history" at bounding box center [412, 376] width 367 height 38
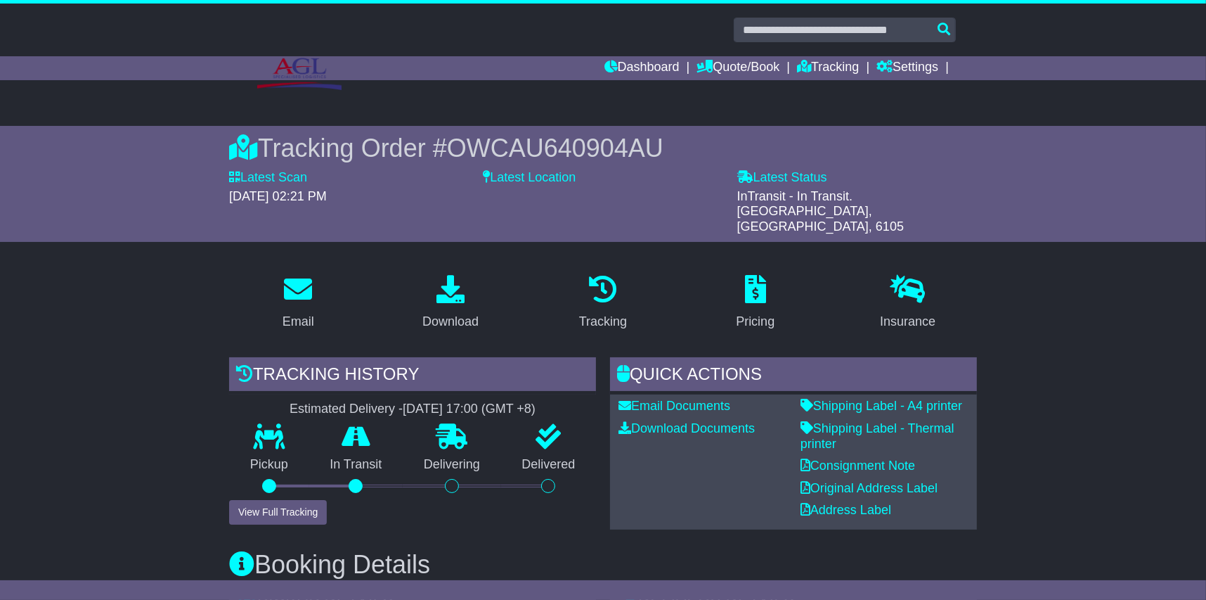
click at [264, 357] on div "Tracking history" at bounding box center [412, 376] width 367 height 38
click at [260, 357] on div "Tracking history" at bounding box center [412, 376] width 367 height 38
drag, startPoint x: 257, startPoint y: 352, endPoint x: 408, endPoint y: 360, distance: 151.3
click at [408, 360] on div "Tracking history" at bounding box center [412, 376] width 367 height 38
drag, startPoint x: 408, startPoint y: 360, endPoint x: 391, endPoint y: 356, distance: 17.9
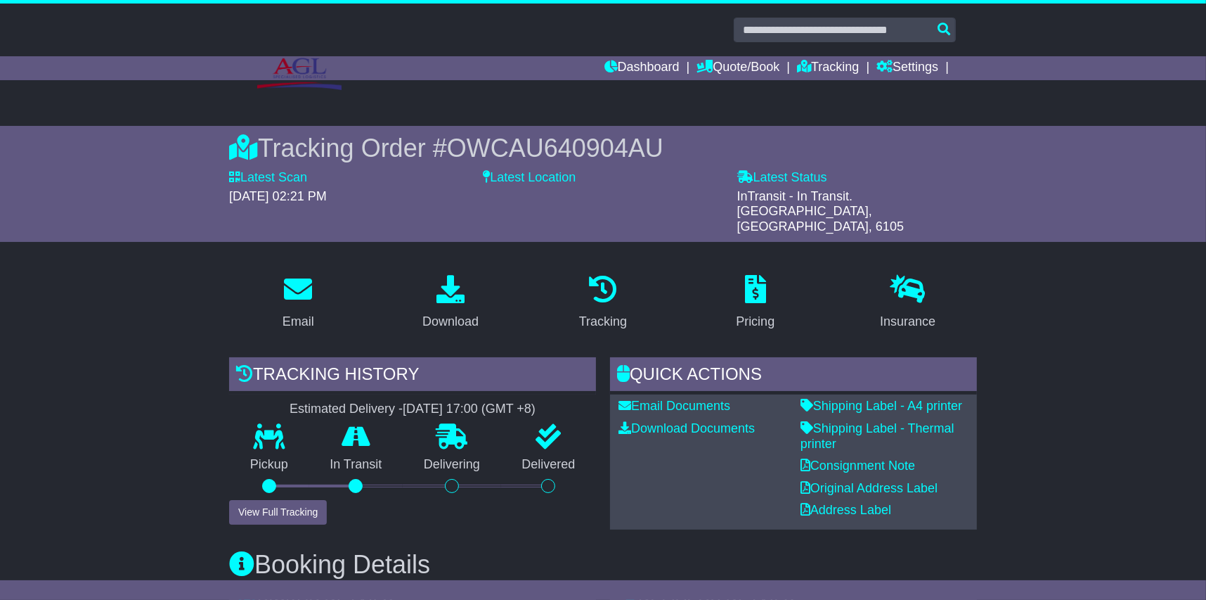
click at [391, 357] on div "Tracking history" at bounding box center [412, 376] width 367 height 38
click at [394, 357] on div "Tracking history" at bounding box center [412, 376] width 367 height 38
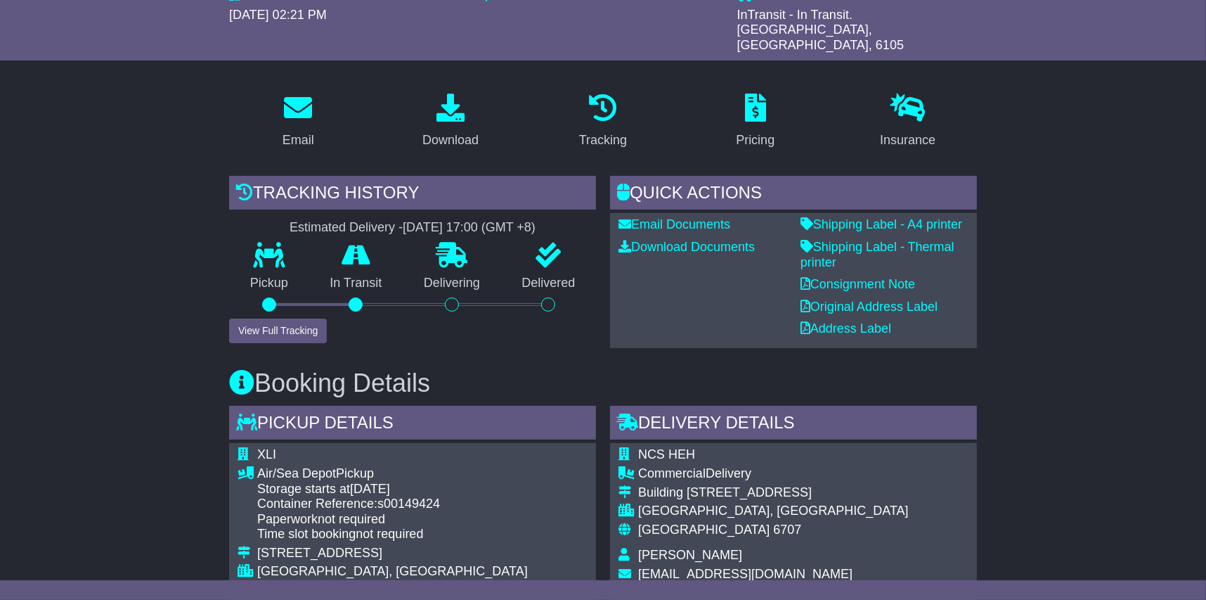
scroll to position [210, 0]
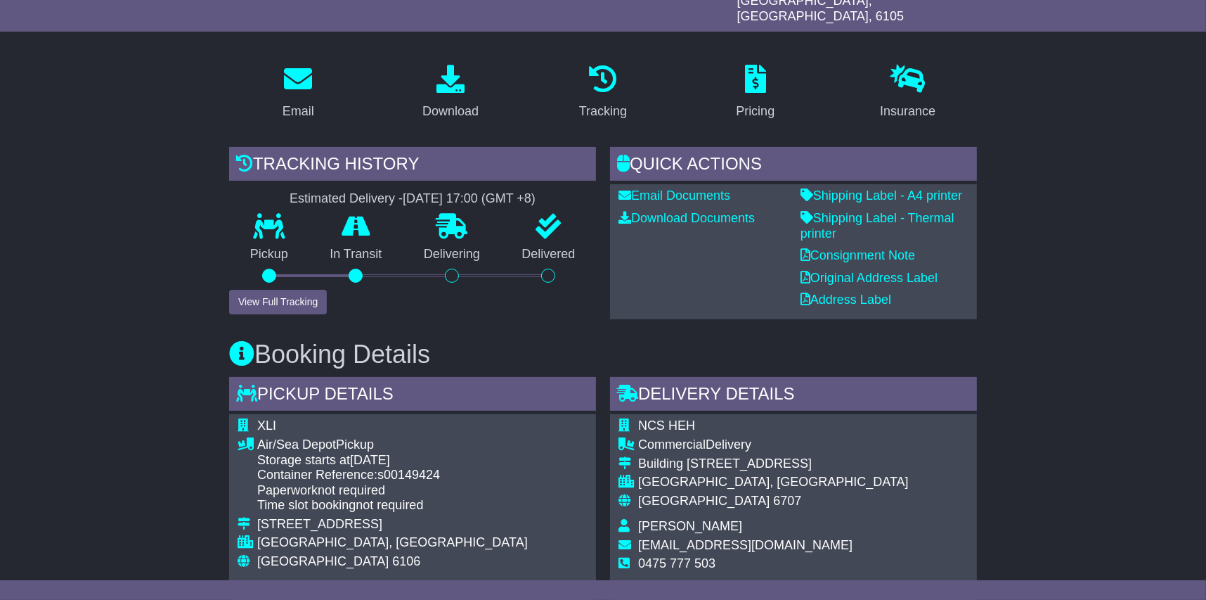
drag, startPoint x: 421, startPoint y: 339, endPoint x: 265, endPoint y: 337, distance: 156.1
click at [265, 340] on h3 "Booking Details" at bounding box center [603, 354] width 748 height 28
drag, startPoint x: 265, startPoint y: 337, endPoint x: 295, endPoint y: 336, distance: 30.2
click at [295, 340] on h3 "Booking Details" at bounding box center [603, 354] width 748 height 28
click at [394, 345] on h3 "Booking Details" at bounding box center [603, 354] width 748 height 28
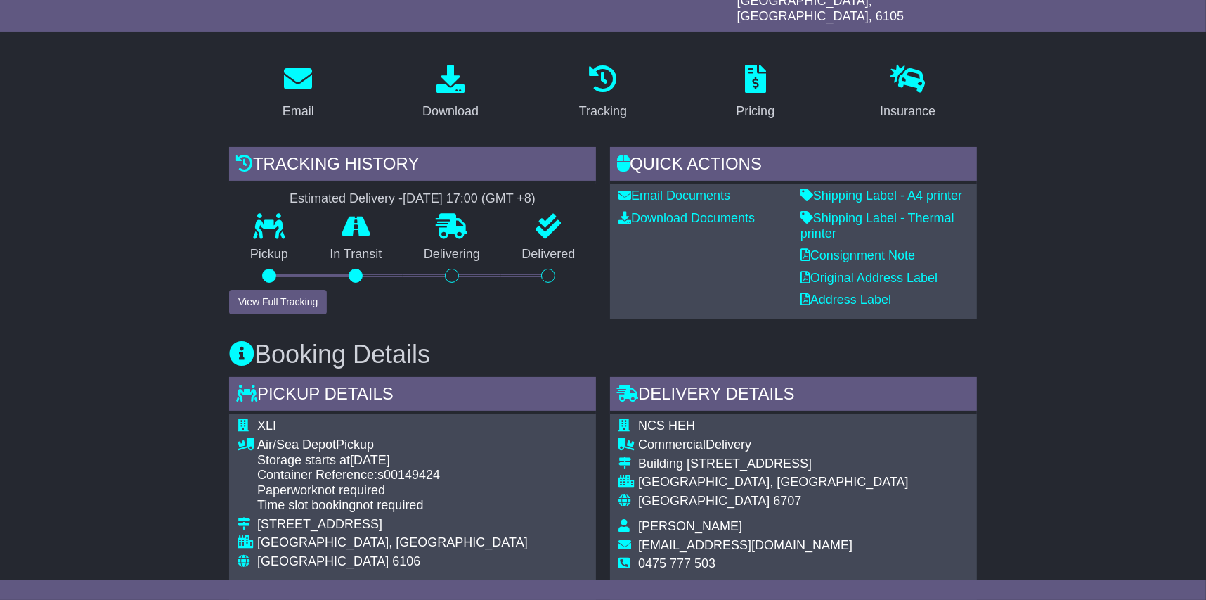
drag, startPoint x: 470, startPoint y: 344, endPoint x: 258, endPoint y: 347, distance: 211.6
click at [258, 347] on h3 "Booking Details" at bounding box center [603, 354] width 748 height 28
drag, startPoint x: 258, startPoint y: 347, endPoint x: 319, endPoint y: 343, distance: 61.3
click at [319, 343] on h3 "Booking Details" at bounding box center [603, 354] width 748 height 28
click at [370, 343] on h3 "Booking Details" at bounding box center [603, 354] width 748 height 28
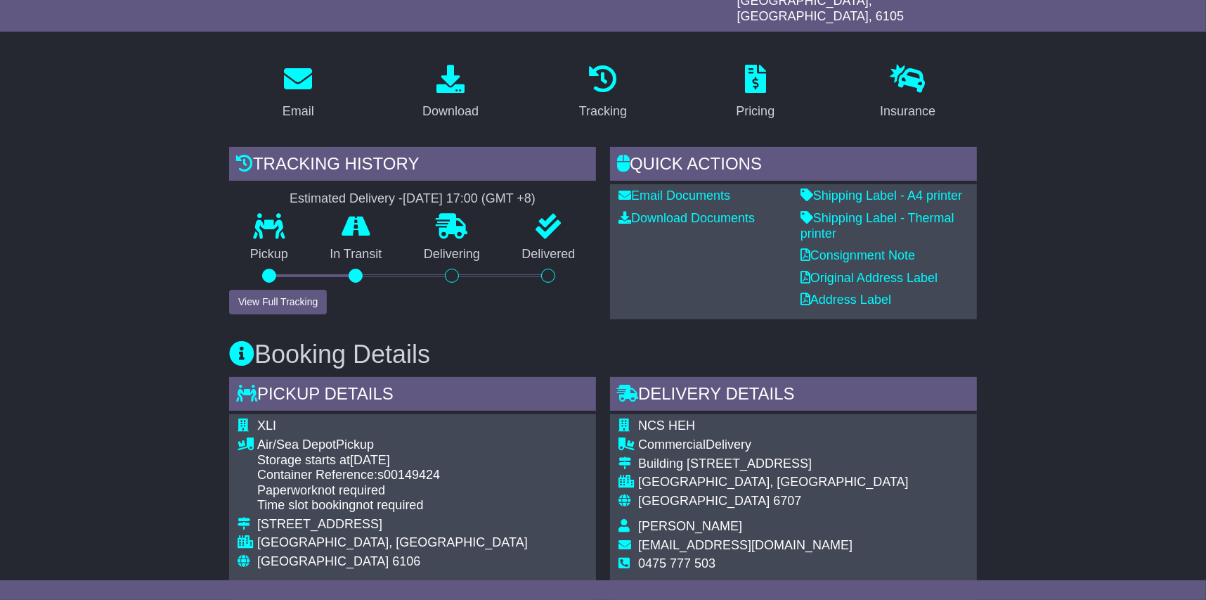
drag, startPoint x: 444, startPoint y: 345, endPoint x: 260, endPoint y: 345, distance: 184.2
click at [260, 345] on h3 "Booking Details" at bounding box center [603, 354] width 748 height 28
drag, startPoint x: 260, startPoint y: 345, endPoint x: 345, endPoint y: 345, distance: 85.1
click at [345, 345] on h3 "Booking Details" at bounding box center [603, 354] width 748 height 28
click at [375, 344] on h3 "Booking Details" at bounding box center [603, 354] width 748 height 28
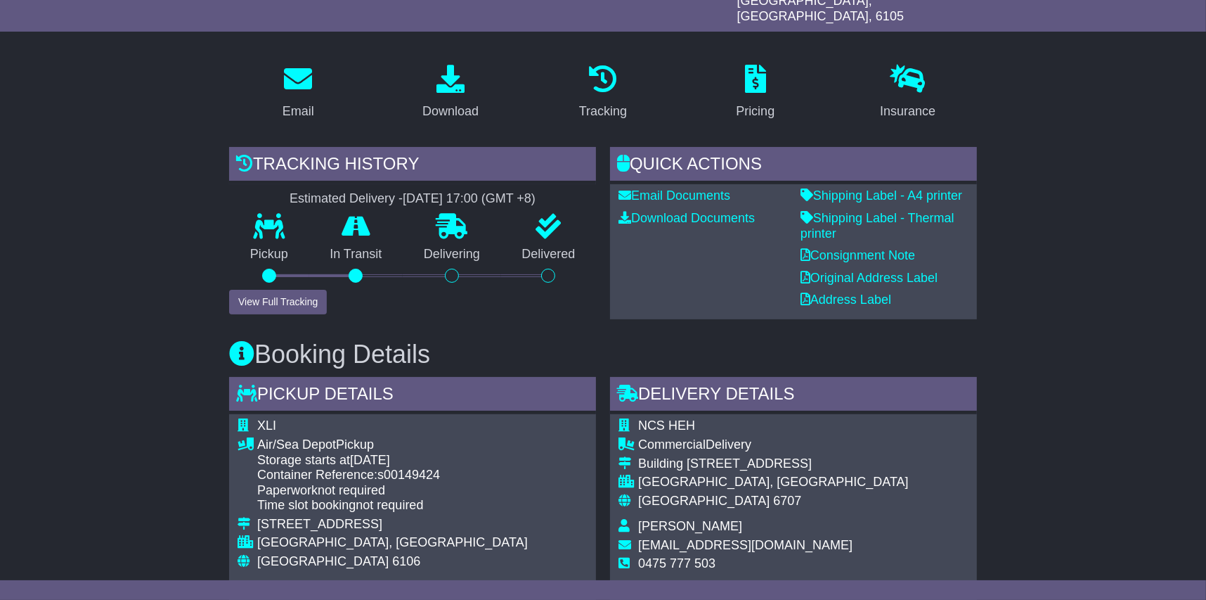
drag, startPoint x: 469, startPoint y: 344, endPoint x: 247, endPoint y: 339, distance: 221.5
click at [247, 340] on h3 "Booking Details" at bounding box center [603, 354] width 748 height 28
drag, startPoint x: 247, startPoint y: 339, endPoint x: 320, endPoint y: 340, distance: 72.4
click at [320, 340] on h3 "Booking Details" at bounding box center [603, 354] width 748 height 28
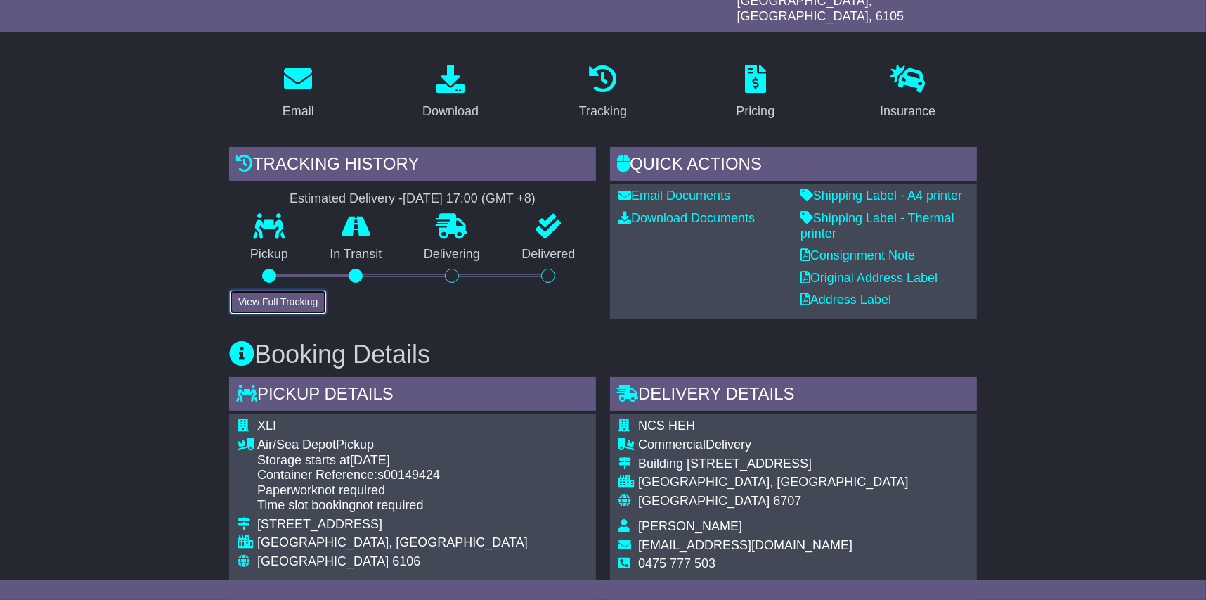
click at [287, 292] on button "View Full Tracking" at bounding box center [278, 302] width 98 height 25
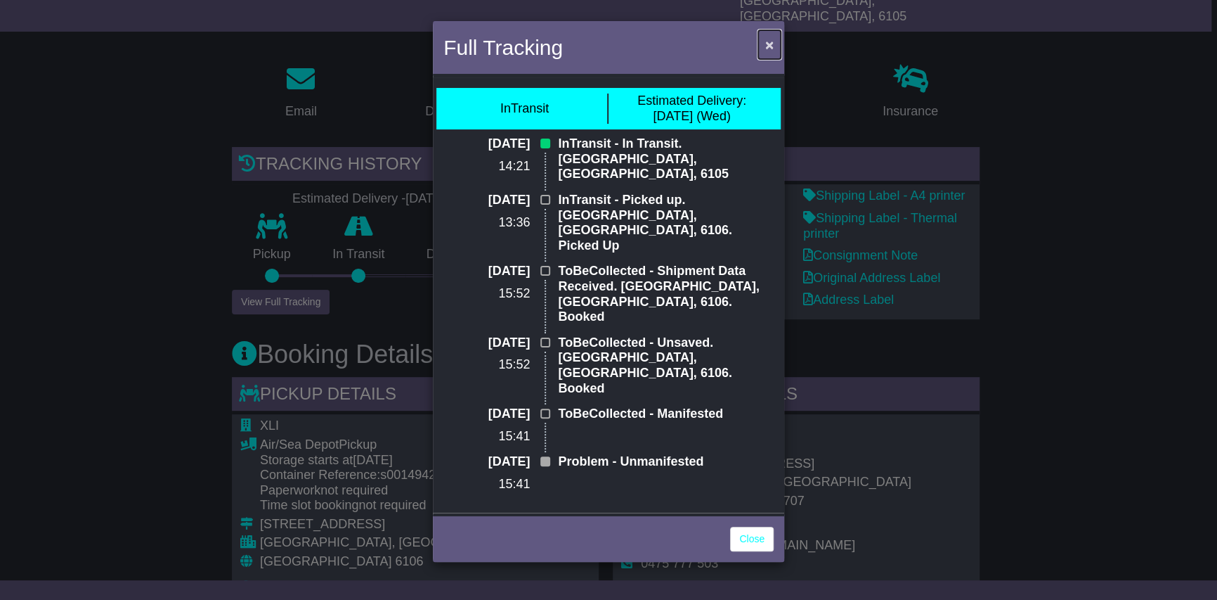
click at [768, 46] on span "×" at bounding box center [769, 45] width 8 height 16
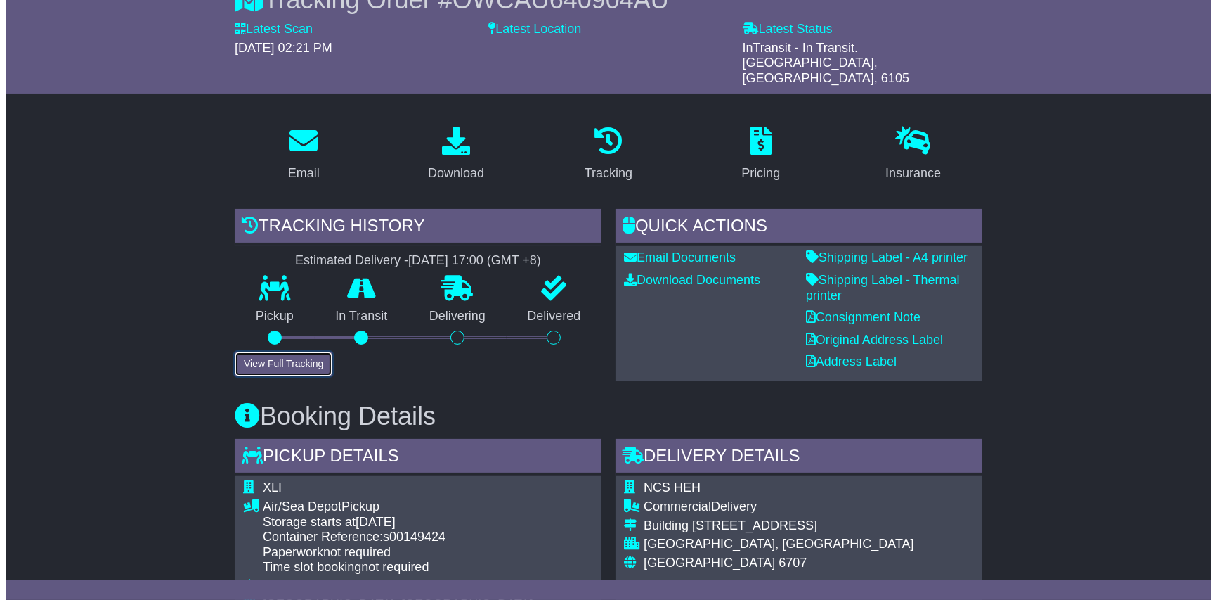
scroll to position [141, 0]
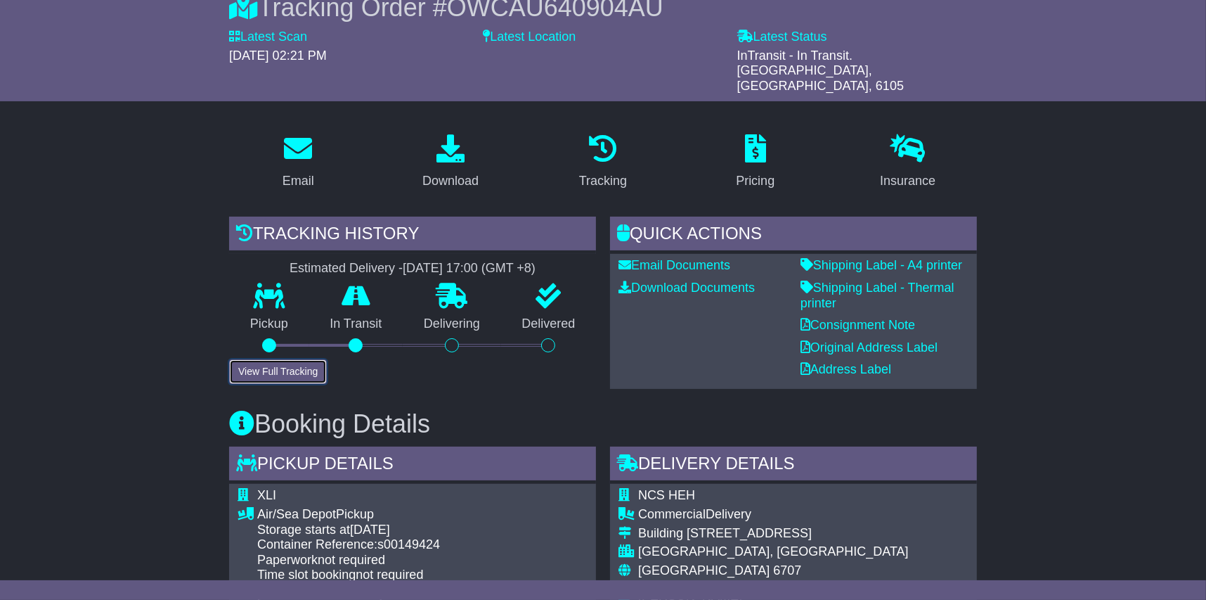
click at [283, 359] on button "View Full Tracking" at bounding box center [278, 371] width 98 height 25
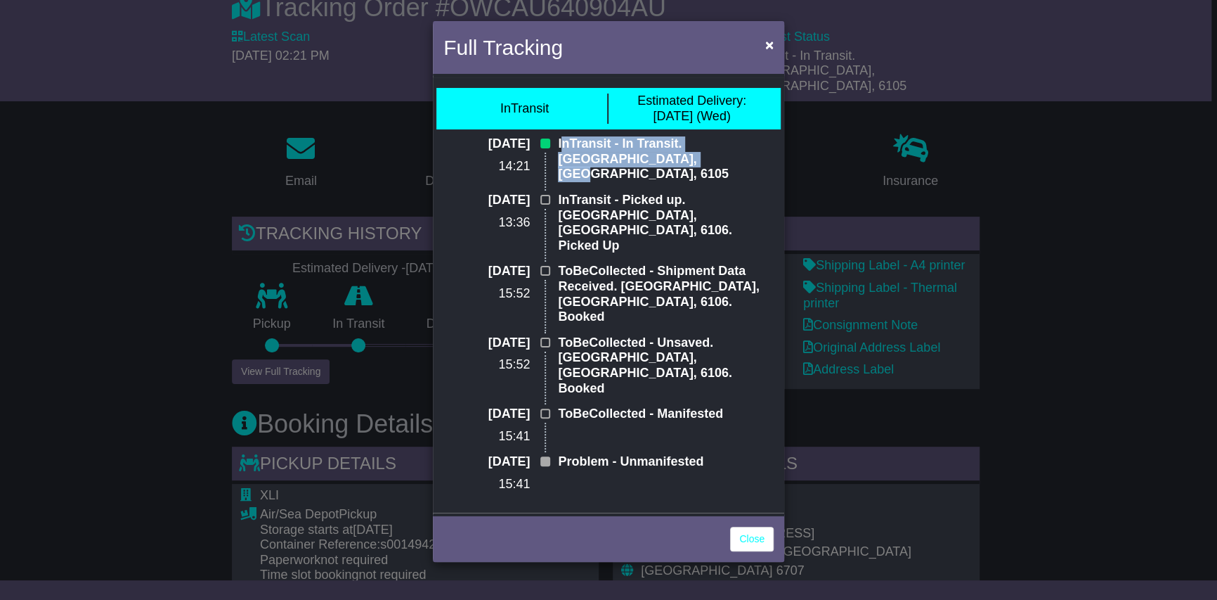
drag, startPoint x: 619, startPoint y: 162, endPoint x: 563, endPoint y: 143, distance: 59.1
click at [563, 143] on p "InTransit - In Transit. Perth Airport, WA, 6105" at bounding box center [666, 159] width 216 height 46
drag, startPoint x: 563, startPoint y: 143, endPoint x: 621, endPoint y: 154, distance: 59.3
click at [621, 154] on p "InTransit - In Transit. Perth Airport, WA, 6105" at bounding box center [666, 159] width 216 height 46
click at [599, 157] on p "InTransit - In Transit. Perth Airport, WA, 6105" at bounding box center [666, 159] width 216 height 46
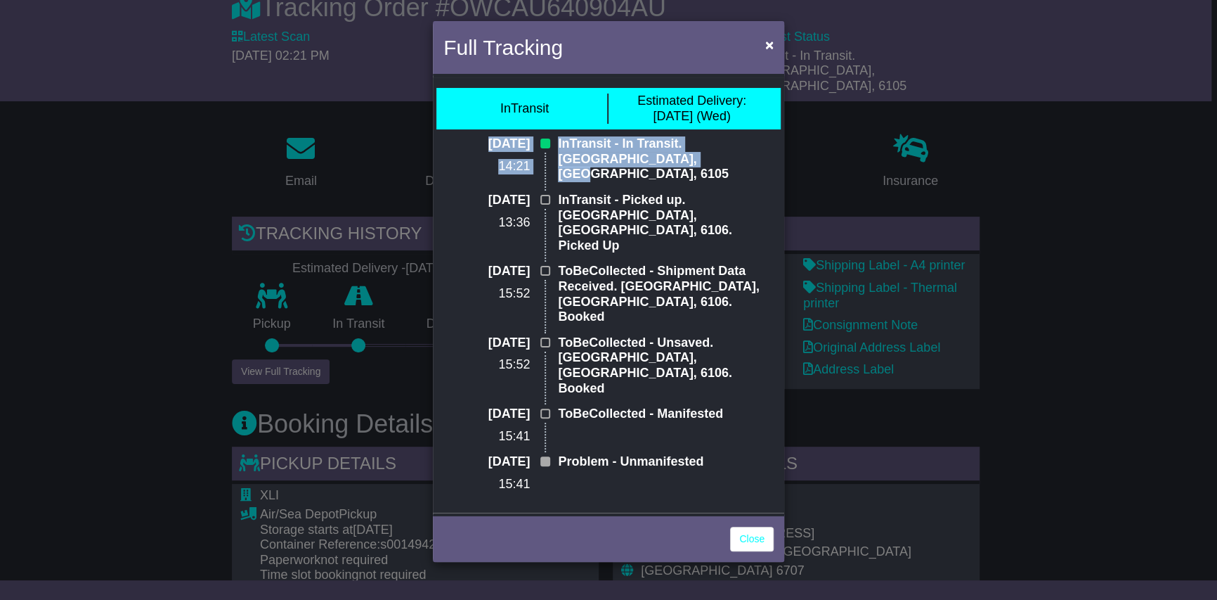
drag, startPoint x: 619, startPoint y: 159, endPoint x: 550, endPoint y: 147, distance: 69.9
click at [550, 147] on div "03 Sep 2025 14:21 InTransit - In Transit. Perth Airport, WA, 6105" at bounding box center [609, 164] width 344 height 56
drag, startPoint x: 550, startPoint y: 147, endPoint x: 571, endPoint y: 154, distance: 22.2
click at [571, 154] on p "InTransit - In Transit. Perth Airport, WA, 6105" at bounding box center [666, 159] width 216 height 46
click at [593, 159] on p "InTransit - In Transit. Perth Airport, WA, 6105" at bounding box center [666, 159] width 216 height 46
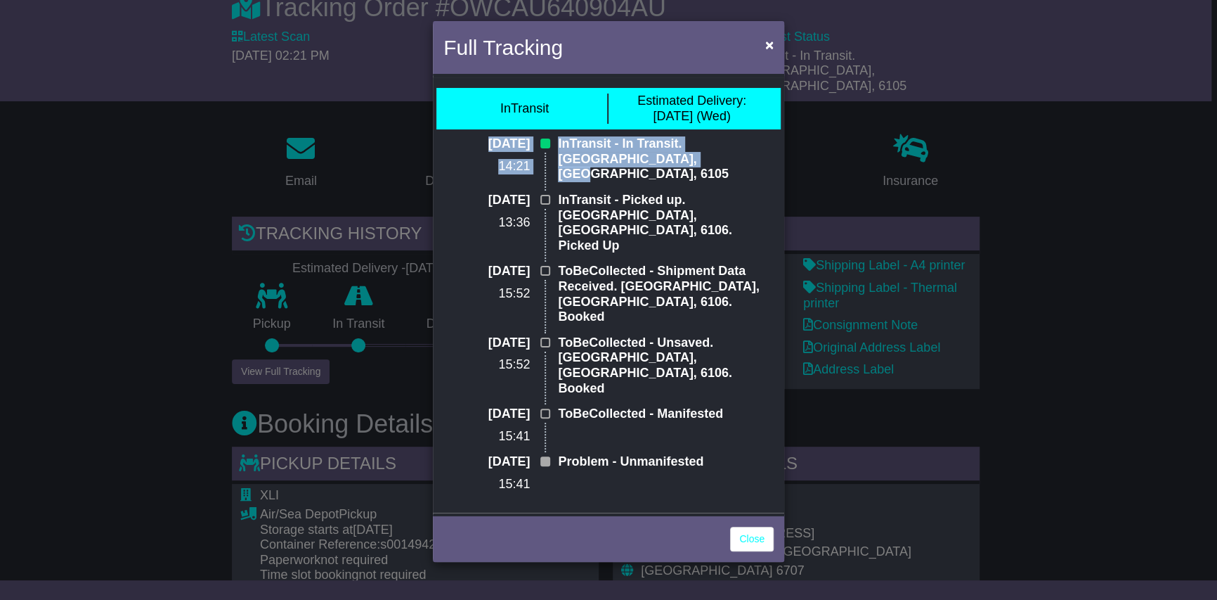
drag, startPoint x: 621, startPoint y: 159, endPoint x: 450, endPoint y: 136, distance: 173.1
click at [450, 136] on div "03 Sep 2025 14:21 InTransit - In Transit. Perth Airport, WA, 6105" at bounding box center [609, 164] width 344 height 56
drag, startPoint x: 450, startPoint y: 136, endPoint x: 550, endPoint y: 160, distance: 102.8
click at [550, 160] on div "03 Sep 2025 14:21" at bounding box center [494, 164] width 115 height 56
click at [615, 161] on p "InTransit - In Transit. Perth Airport, WA, 6105" at bounding box center [666, 159] width 216 height 46
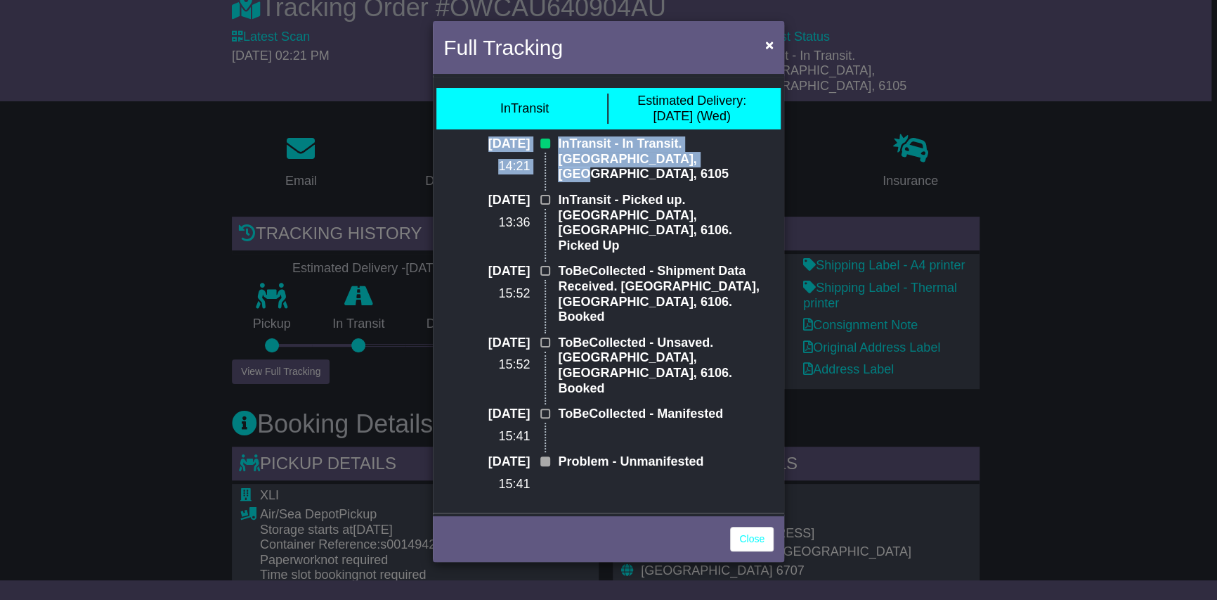
drag, startPoint x: 580, startPoint y: 152, endPoint x: 460, endPoint y: 142, distance: 120.6
click at [460, 142] on div "03 Sep 2025 14:21 InTransit - In Transit. Perth Airport, WA, 6105" at bounding box center [609, 164] width 344 height 56
drag, startPoint x: 460, startPoint y: 142, endPoint x: 490, endPoint y: 146, distance: 30.4
click at [490, 146] on p "03 Sep 2025" at bounding box center [487, 143] width 86 height 15
click at [505, 144] on p "03 Sep 2025" at bounding box center [487, 143] width 86 height 15
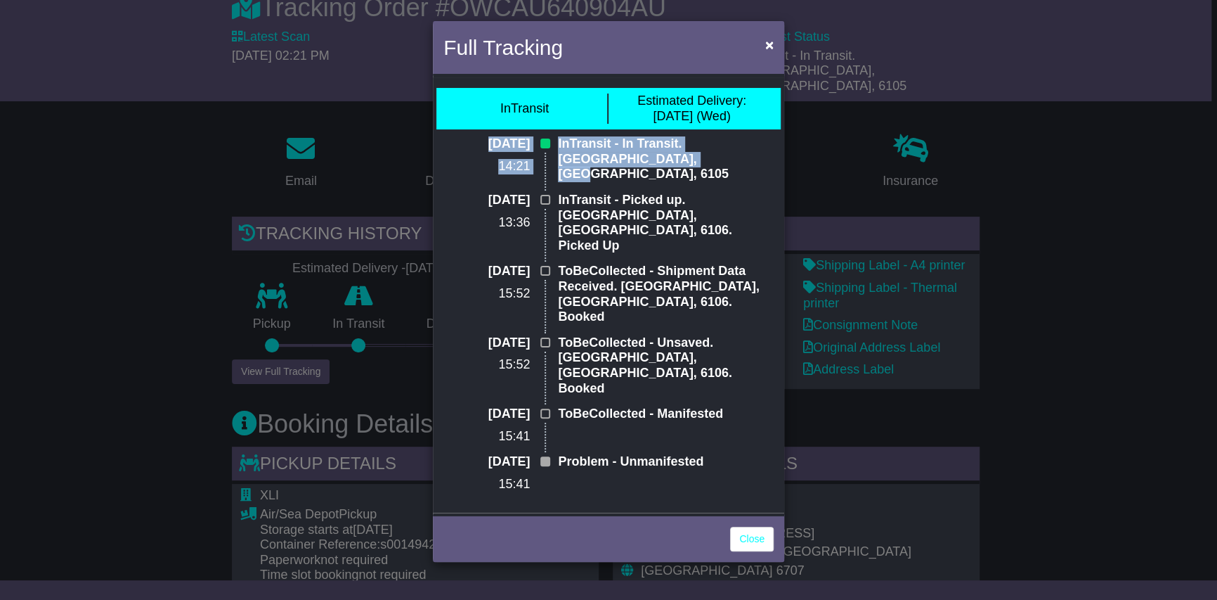
drag, startPoint x: 618, startPoint y: 160, endPoint x: 452, endPoint y: 141, distance: 166.9
click at [452, 141] on div "03 Sep 2025 14:21 InTransit - In Transit. Perth Airport, WA, 6105" at bounding box center [609, 164] width 344 height 56
drag, startPoint x: 452, startPoint y: 141, endPoint x: 478, endPoint y: 142, distance: 26.0
click at [478, 142] on p "03 Sep 2025" at bounding box center [487, 143] width 86 height 15
click at [509, 150] on p "03 Sep 2025" at bounding box center [487, 143] width 86 height 15
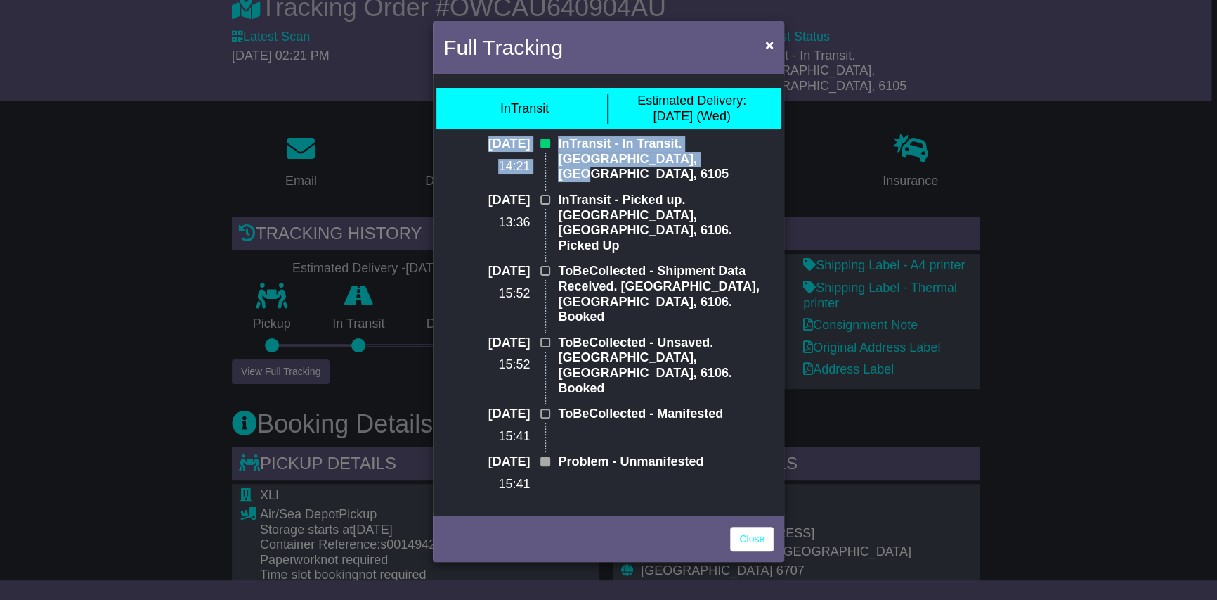
drag, startPoint x: 624, startPoint y: 164, endPoint x: 458, endPoint y: 139, distance: 167.8
click at [458, 139] on div "03 Sep 2025 14:21 InTransit - In Transit. Perth Airport, WA, 6105" at bounding box center [609, 164] width 344 height 56
drag, startPoint x: 458, startPoint y: 139, endPoint x: 505, endPoint y: 148, distance: 48.0
click at [505, 148] on p "03 Sep 2025" at bounding box center [487, 143] width 86 height 15
click at [524, 146] on p "03 Sep 2025" at bounding box center [487, 143] width 86 height 15
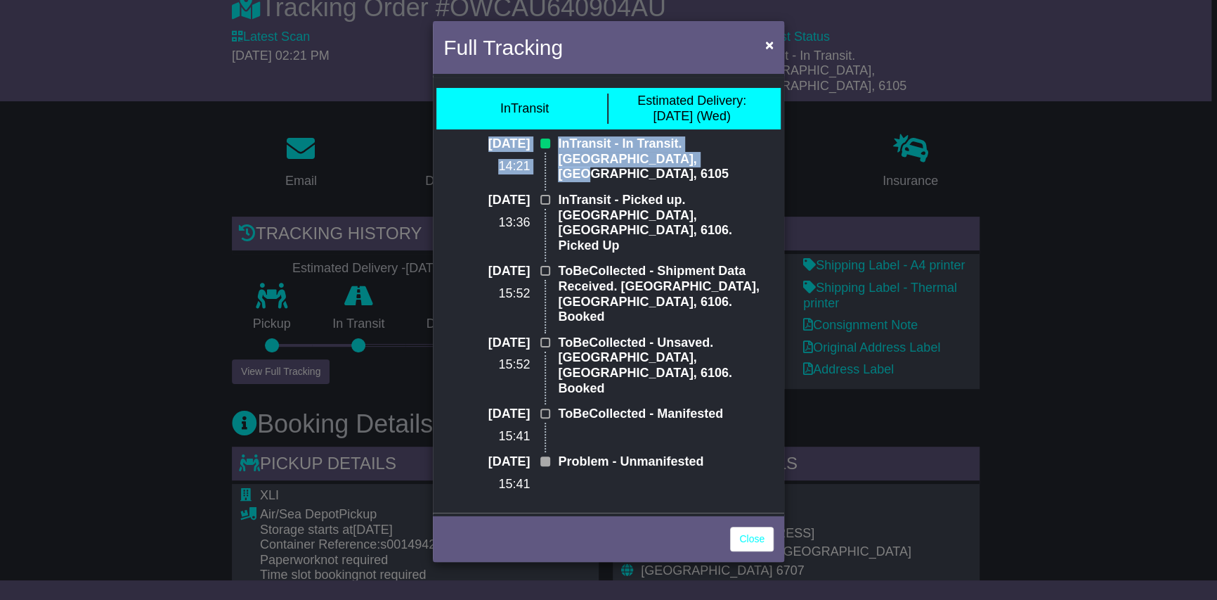
drag, startPoint x: 616, startPoint y: 161, endPoint x: 453, endPoint y: 141, distance: 165.0
click at [453, 141] on div "03 Sep 2025 14:21 InTransit - In Transit. Perth Airport, WA, 6105" at bounding box center [609, 164] width 344 height 56
drag, startPoint x: 453, startPoint y: 141, endPoint x: 508, endPoint y: 148, distance: 55.9
click at [508, 148] on p "03 Sep 2025" at bounding box center [487, 143] width 86 height 15
click at [515, 143] on p "03 Sep 2025" at bounding box center [487, 143] width 86 height 15
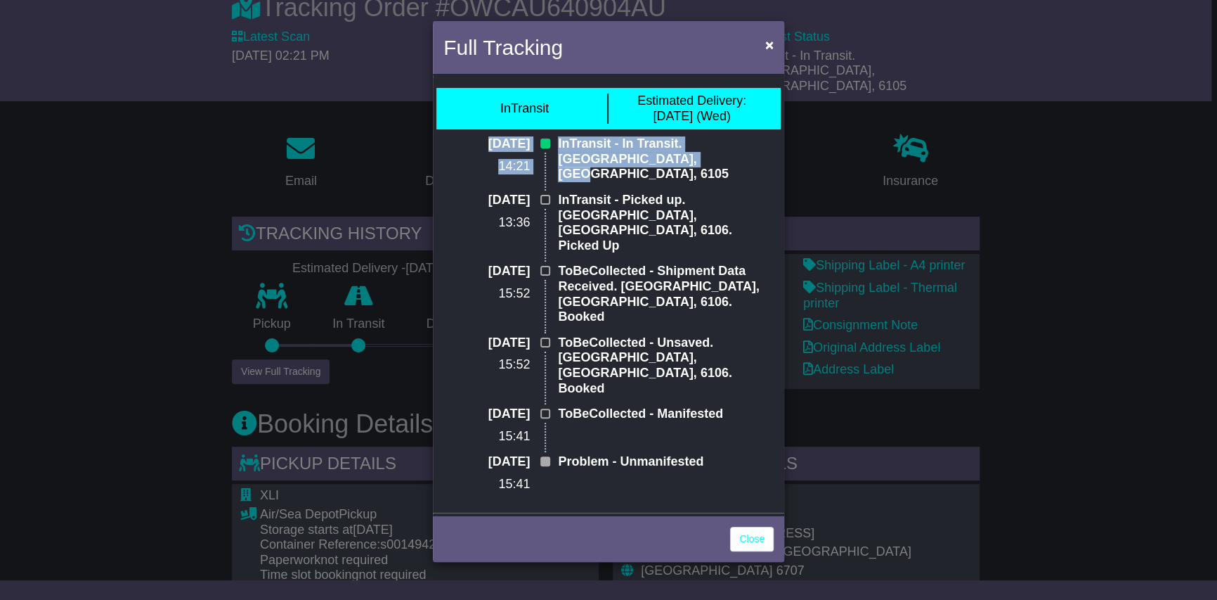
drag, startPoint x: 603, startPoint y: 154, endPoint x: 448, endPoint y: 141, distance: 155.2
click at [448, 141] on div "03 Sep 2025 14:21 InTransit - In Transit. Perth Airport, WA, 6105" at bounding box center [609, 164] width 344 height 56
drag, startPoint x: 448, startPoint y: 141, endPoint x: 522, endPoint y: 150, distance: 73.6
click at [522, 150] on p "03 Sep 2025" at bounding box center [487, 143] width 86 height 15
click at [523, 150] on p "03 Sep 2025" at bounding box center [487, 143] width 86 height 15
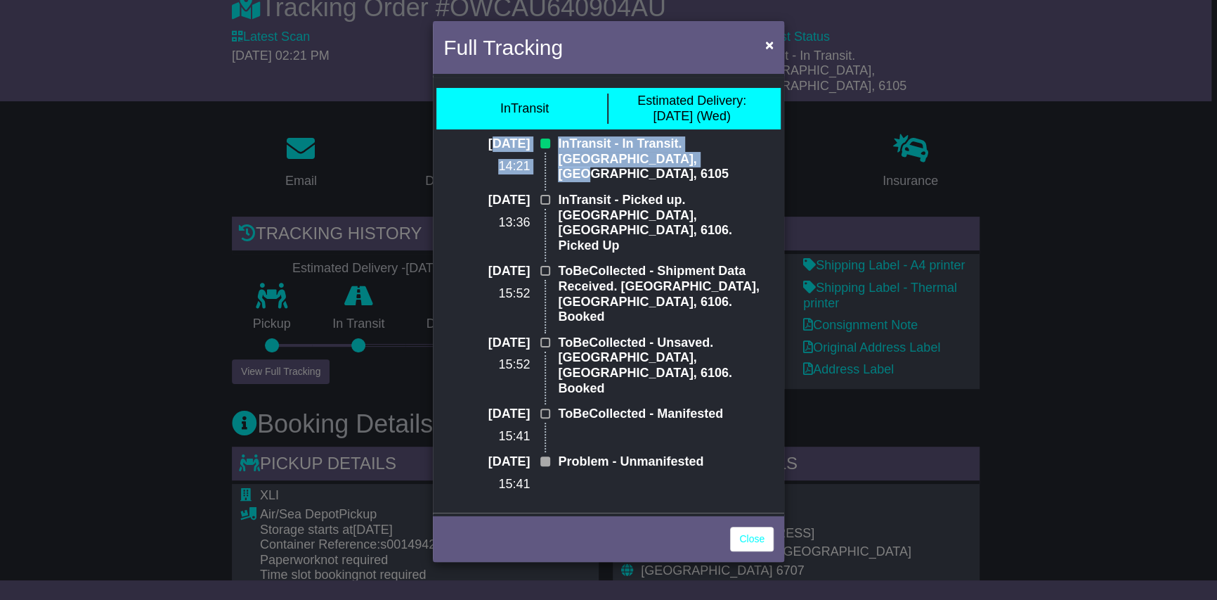
drag, startPoint x: 626, startPoint y: 164, endPoint x: 463, endPoint y: 141, distance: 164.6
click at [463, 141] on div "03 Sep 2025 14:21 InTransit - In Transit. Perth Airport, WA, 6105" at bounding box center [609, 164] width 344 height 56
drag, startPoint x: 463, startPoint y: 141, endPoint x: 523, endPoint y: 148, distance: 60.2
click at [523, 148] on p "03 Sep 2025" at bounding box center [487, 143] width 86 height 15
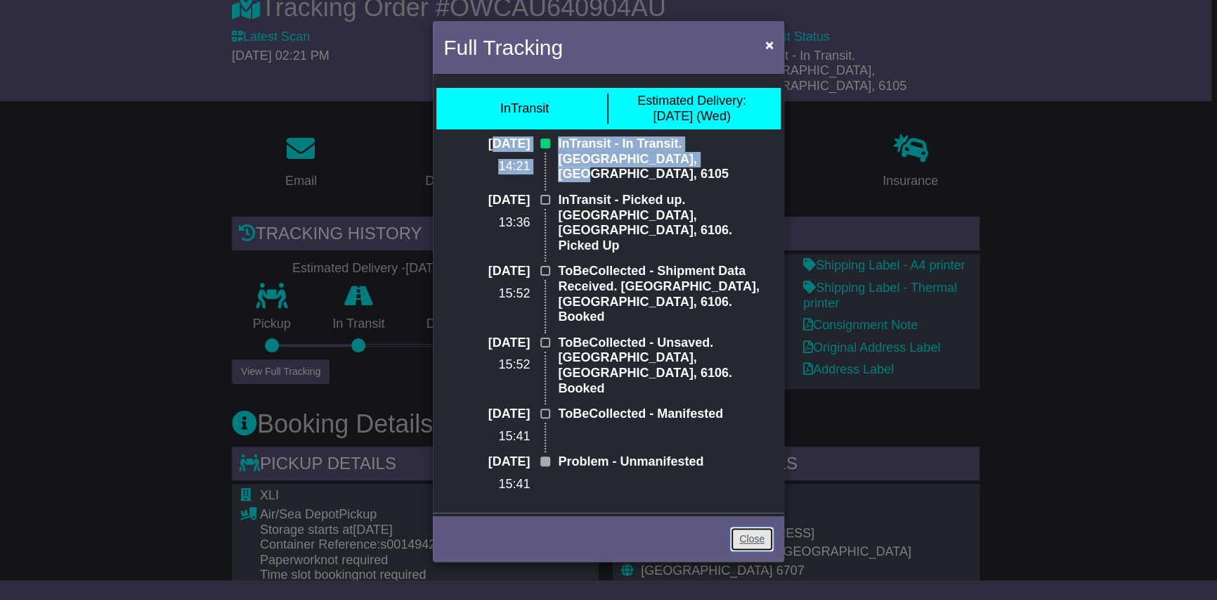
click at [746, 526] on link "Close" at bounding box center [752, 538] width 44 height 25
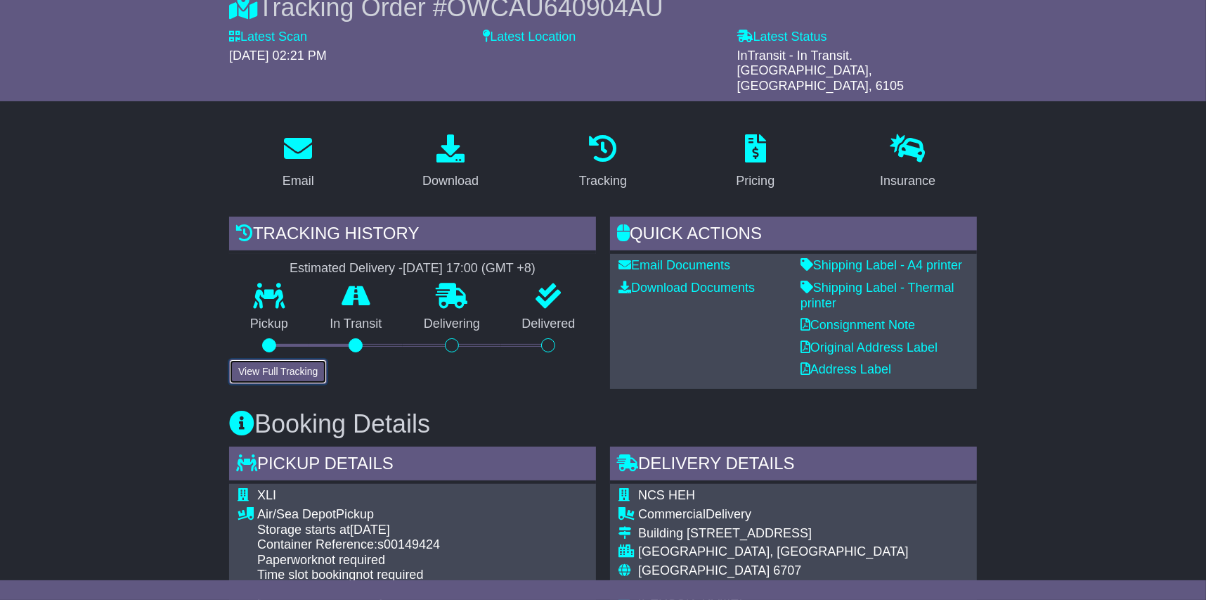
click at [296, 359] on button "View Full Tracking" at bounding box center [278, 371] width 98 height 25
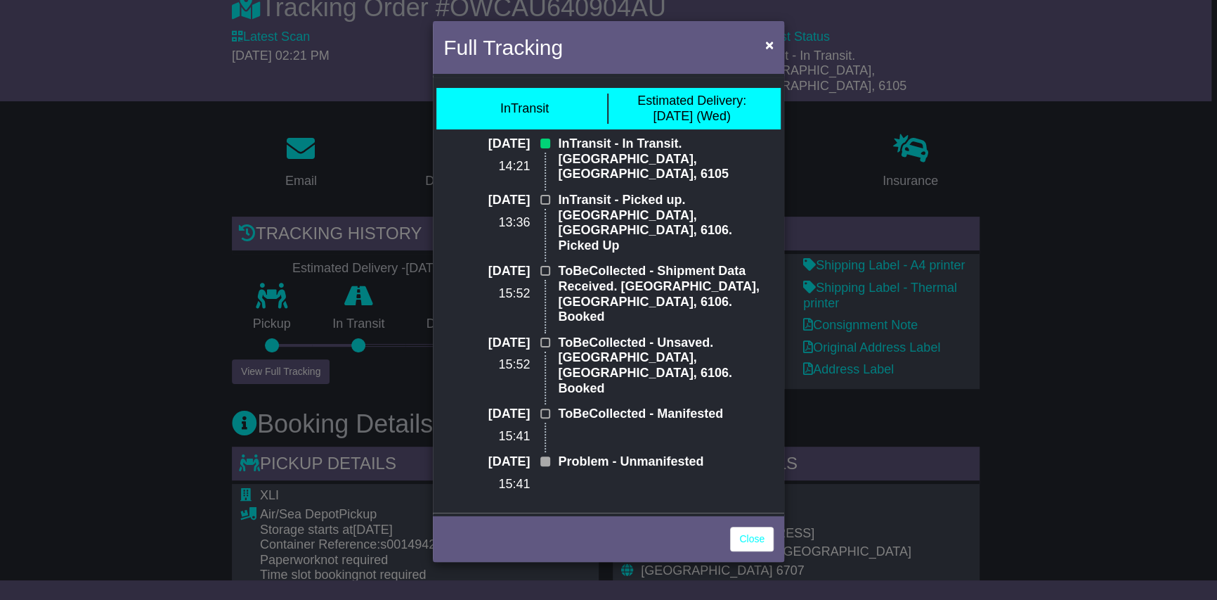
click at [521, 221] on p "13:36" at bounding box center [487, 222] width 86 height 15
